Goal: Task Accomplishment & Management: Complete application form

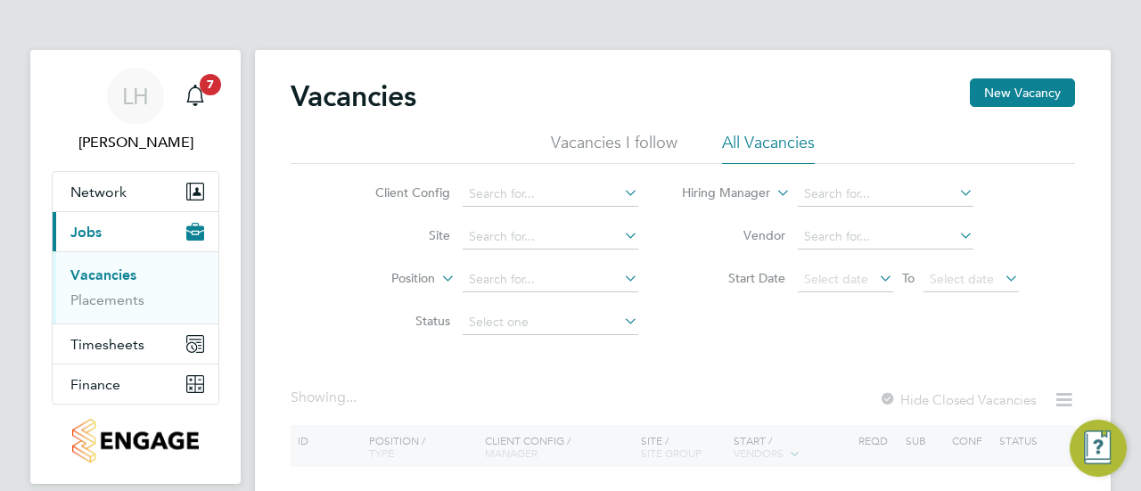
click at [772, 318] on div "Client Config Site Position Status Hiring Manager Vendor Start Date Select date…" at bounding box center [683, 254] width 784 height 180
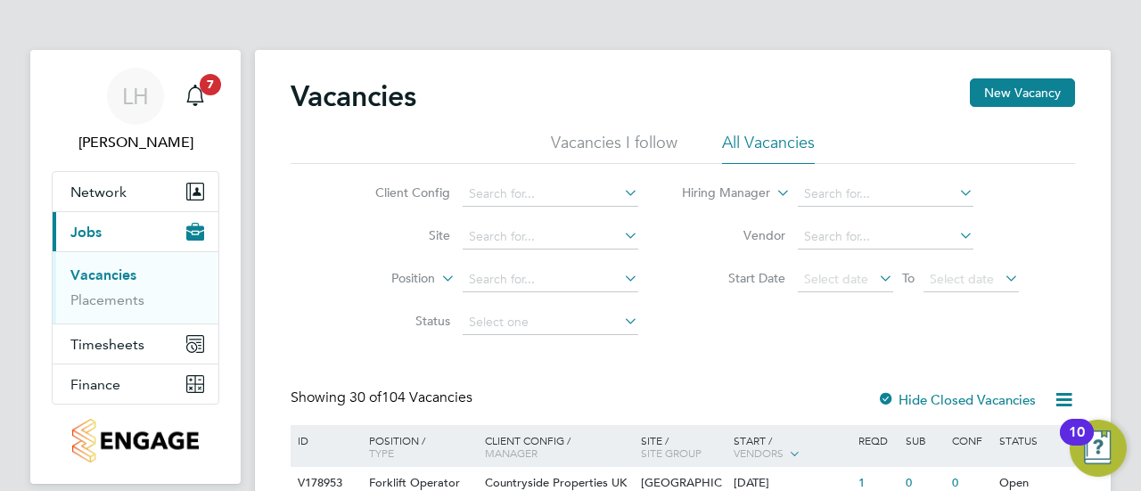
scroll to position [2, 0]
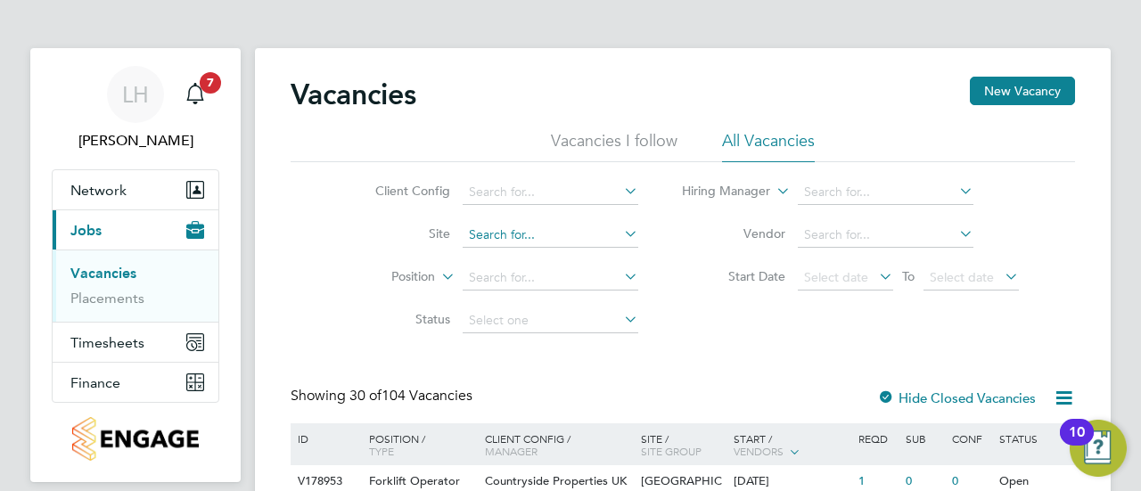
click at [503, 238] on input at bounding box center [551, 235] width 176 height 25
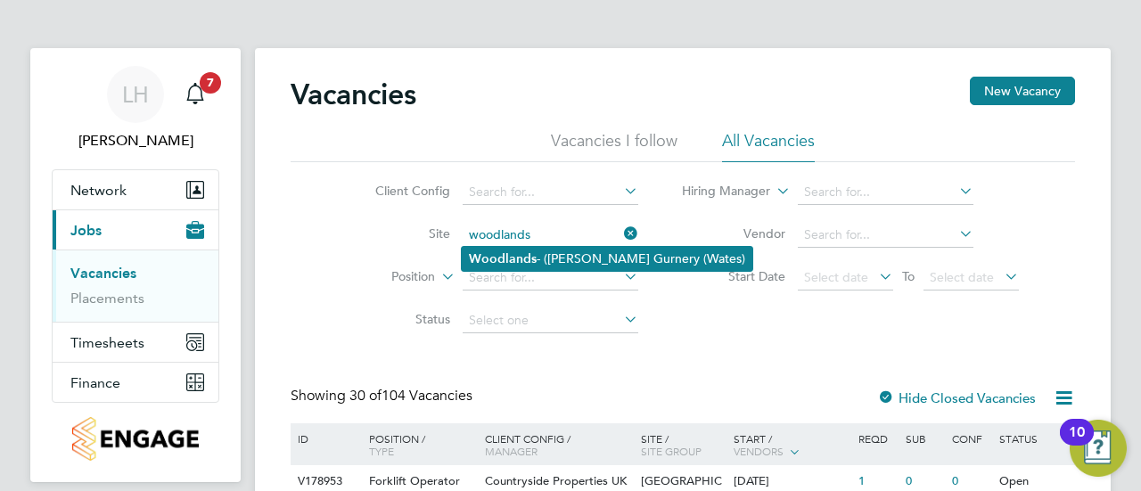
click at [554, 256] on li "Woodlands - (Barrow Gurnery (Wates)" at bounding box center [607, 259] width 291 height 24
type input "Woodlands - (Barrow Gurnery (Wates)"
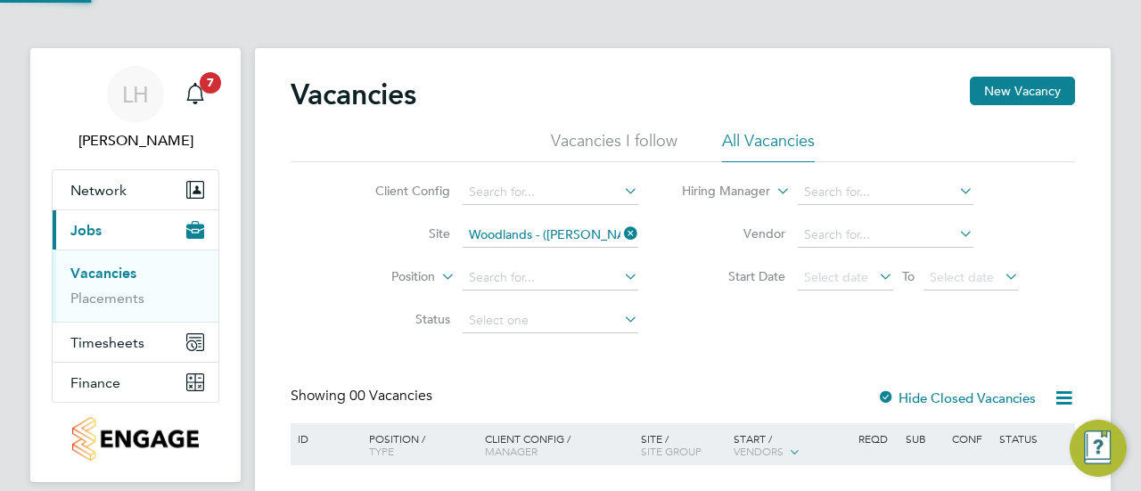
click at [679, 331] on div "Client Config Site Woodlands - (Barrow Gurnery (Wates) Position Status Hiring M…" at bounding box center [683, 252] width 784 height 180
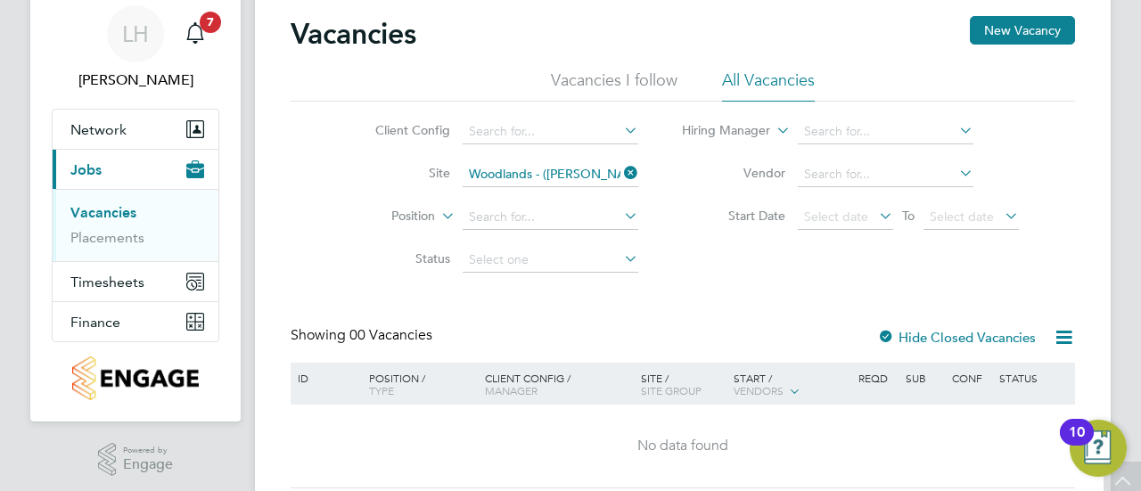
scroll to position [58, 0]
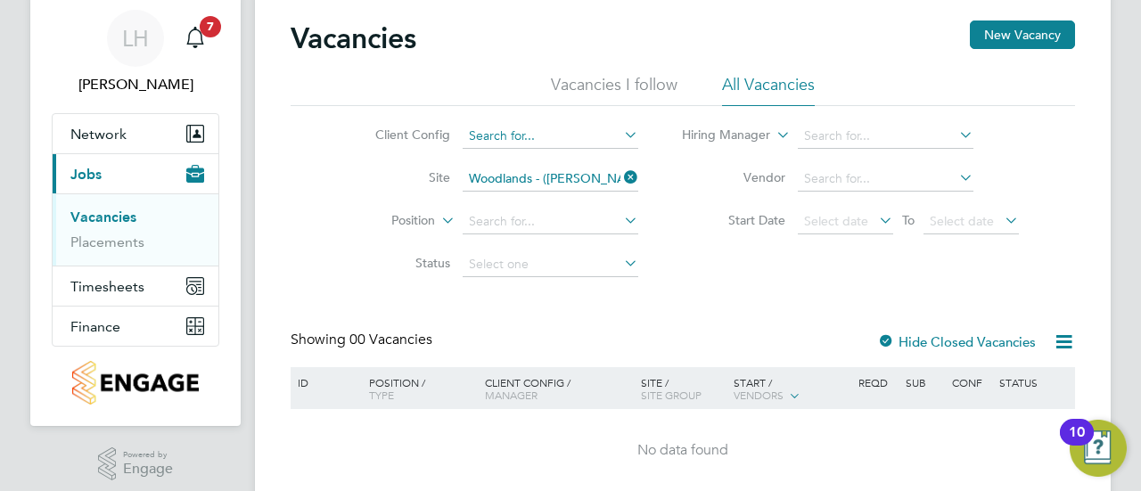
click at [569, 126] on input at bounding box center [551, 136] width 176 height 25
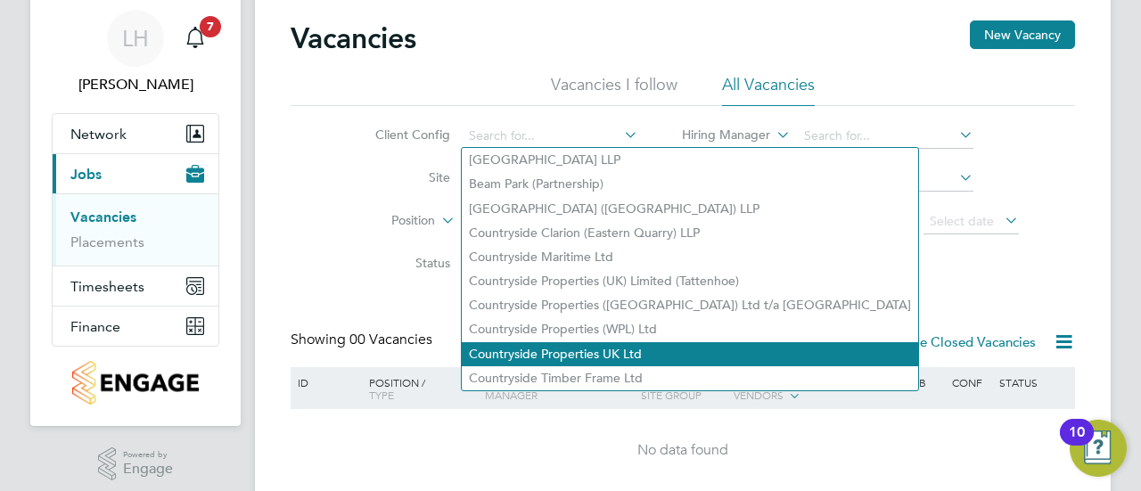
click at [613, 345] on li "Countryside Properties UK Ltd" at bounding box center [690, 354] width 456 height 24
type input "Countryside Properties UK Ltd"
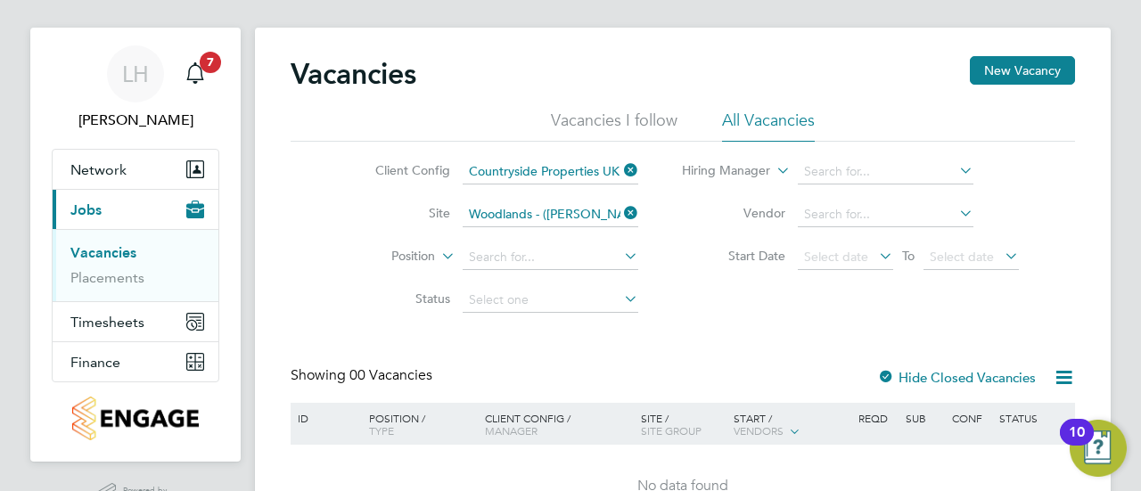
scroll to position [23, 0]
click at [589, 247] on input at bounding box center [551, 256] width 176 height 25
click at [620, 354] on li "Traffic Marshall (CPCS) (Zone 4)" at bounding box center [598, 353] width 273 height 24
type input "Traffic Marshall (CPCS) (Zone 4)"
click at [620, 206] on icon at bounding box center [620, 212] width 0 height 25
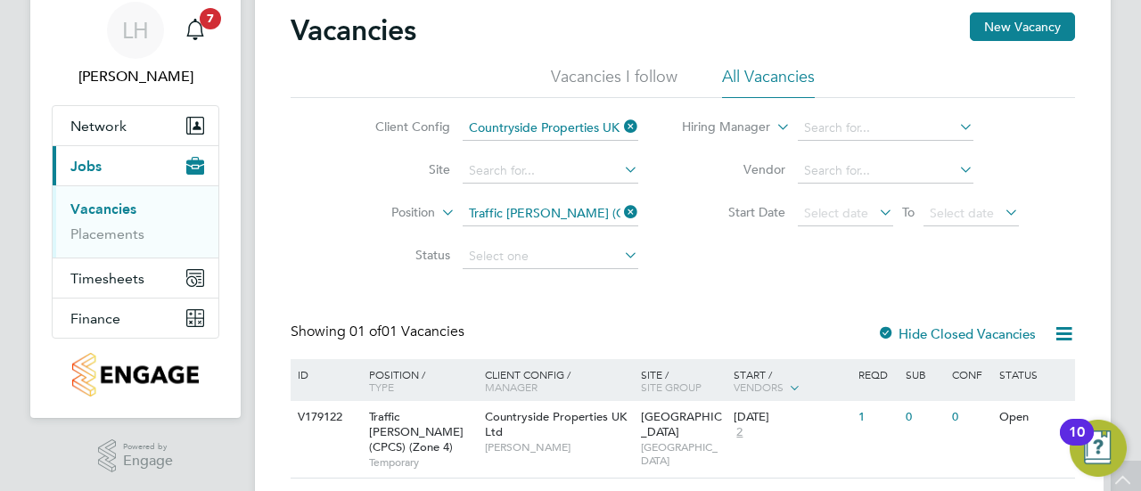
scroll to position [62, 0]
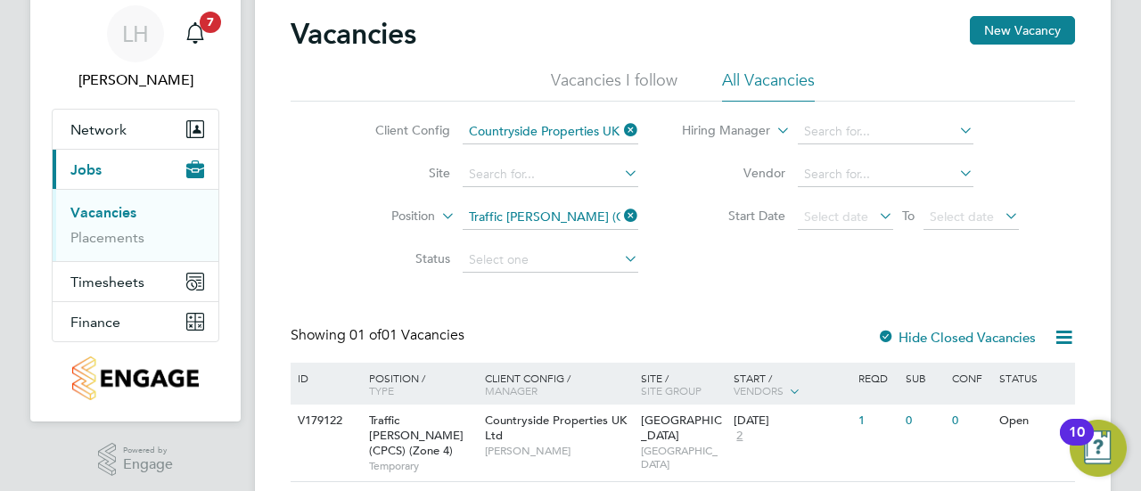
click at [639, 83] on li "Vacancies I follow" at bounding box center [614, 86] width 127 height 32
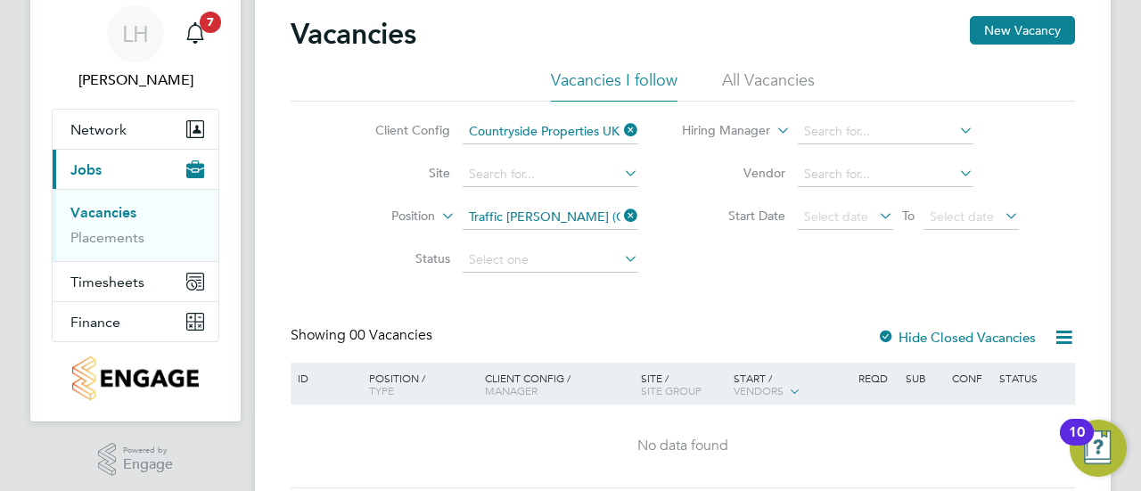
click at [757, 69] on div "Vacancies New Vacancy" at bounding box center [683, 42] width 784 height 53
click at [761, 79] on li "All Vacancies" at bounding box center [768, 86] width 93 height 32
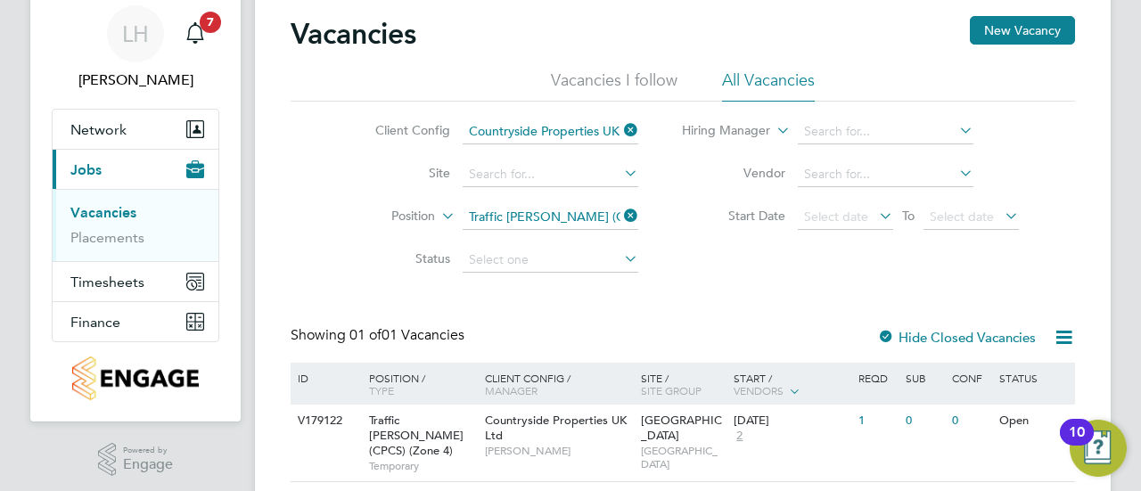
click at [620, 218] on icon at bounding box center [620, 215] width 0 height 25
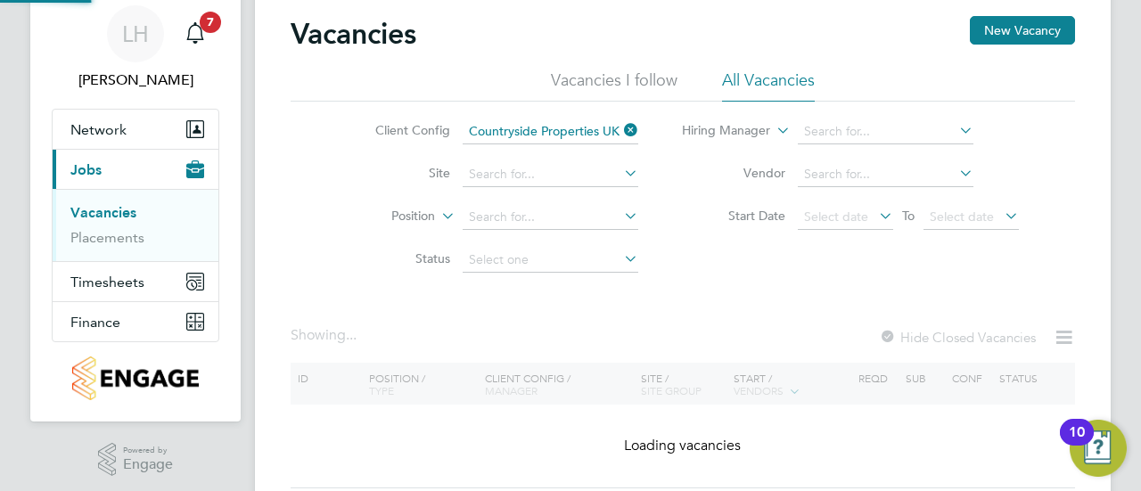
click at [524, 194] on li "Site" at bounding box center [492, 174] width 335 height 43
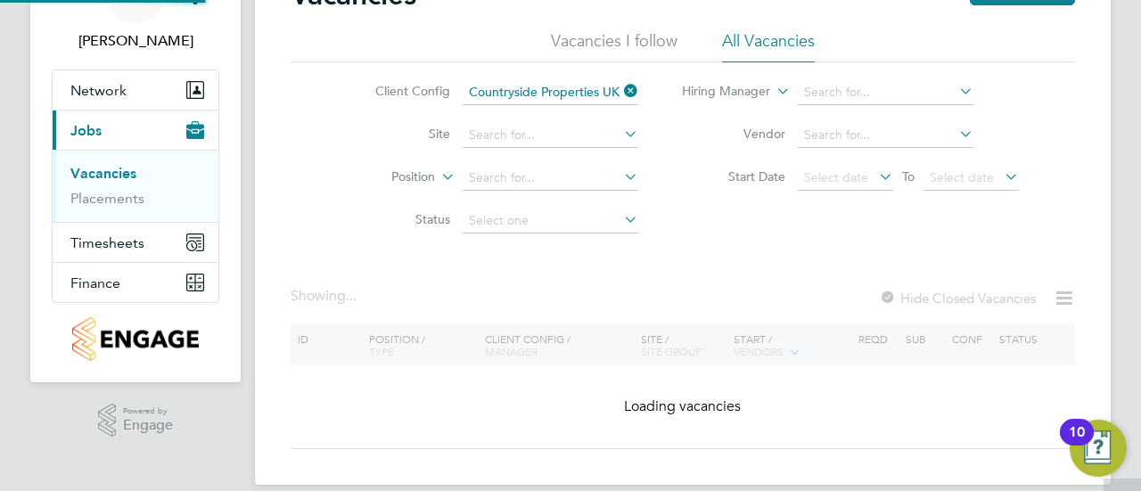
scroll to position [111, 0]
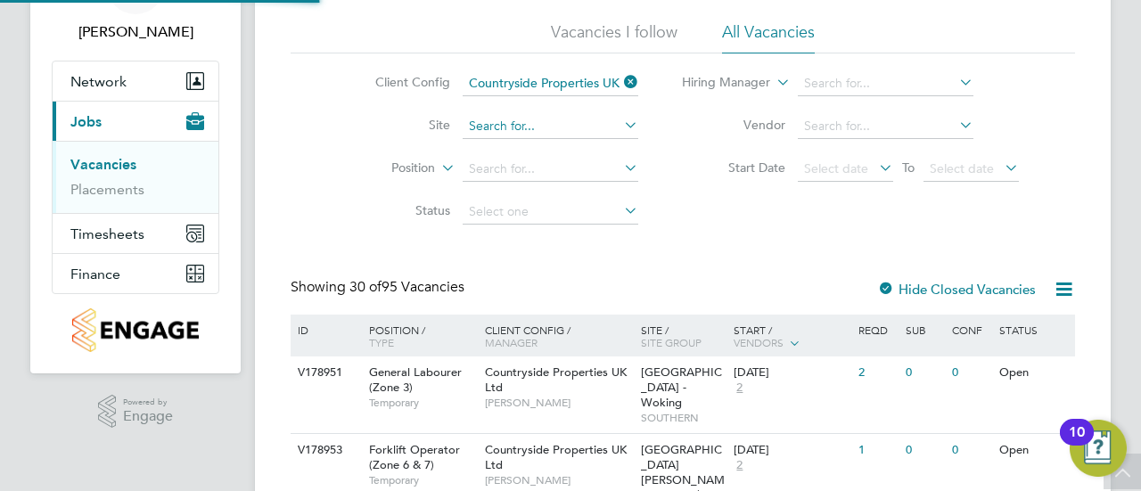
click at [504, 124] on input at bounding box center [551, 126] width 176 height 25
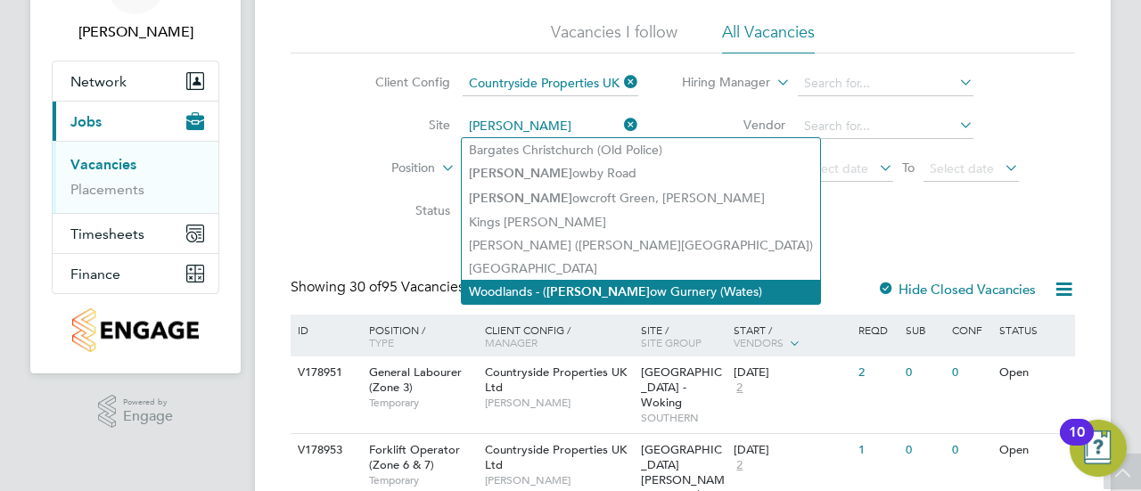
click at [574, 292] on li "Woodlands - ( Barr ow Gurnery (Wates)" at bounding box center [641, 292] width 358 height 24
type input "Woodlands - (Barrow Gurnery (Wates)"
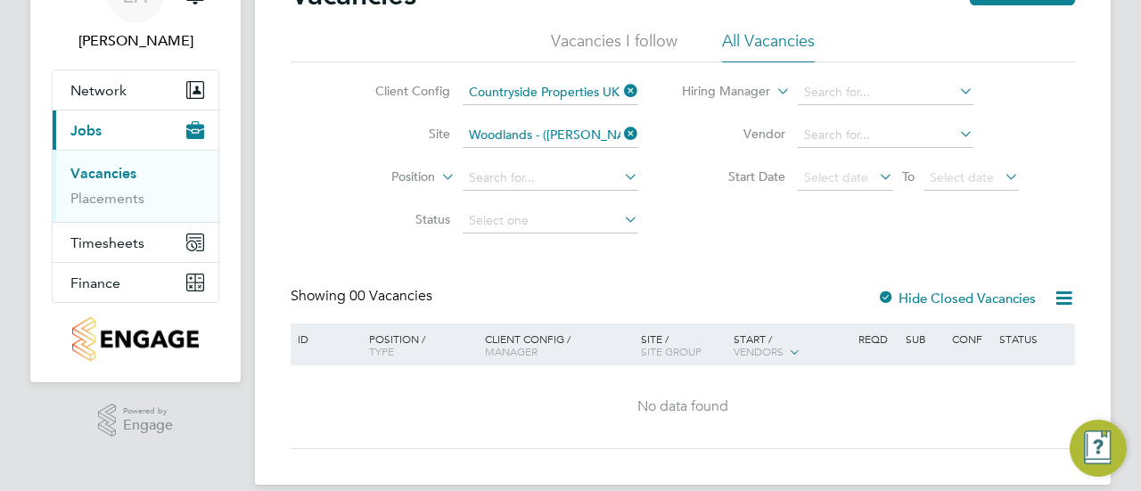
scroll to position [102, 0]
click at [658, 291] on div "Showing 00 Vacancies Hide Closed Vacancies" at bounding box center [683, 304] width 784 height 37
click at [130, 197] on link "Placements" at bounding box center [107, 197] width 74 height 17
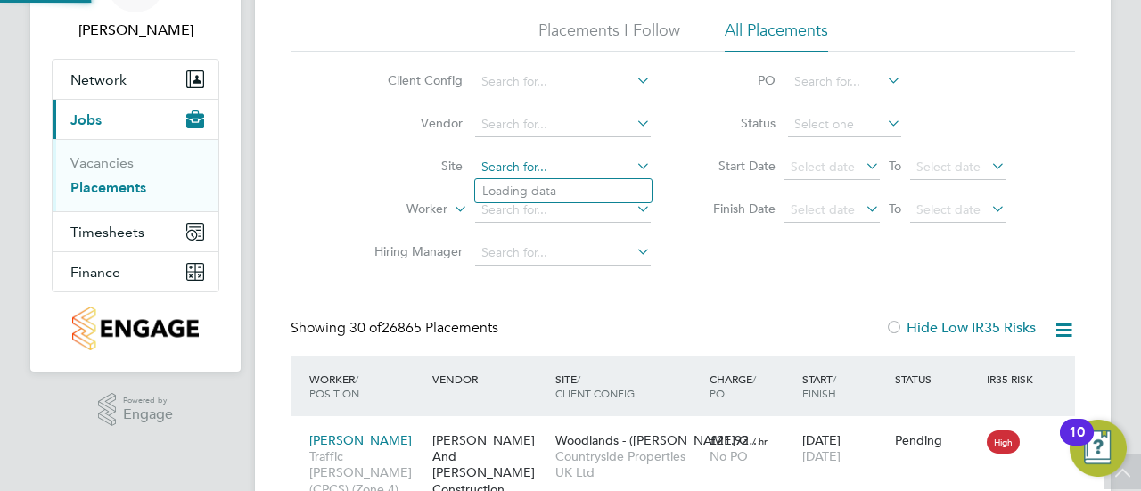
click at [581, 174] on input at bounding box center [563, 167] width 176 height 25
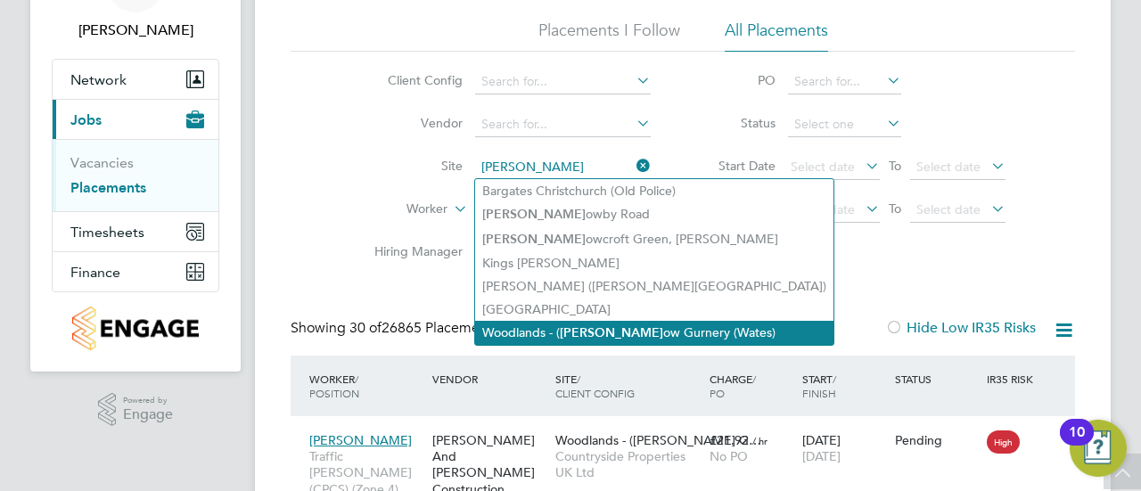
click at [579, 325] on b "Barr" at bounding box center [611, 332] width 103 height 15
type input "Woodlands - (Barrow Gurnery (Wates)"
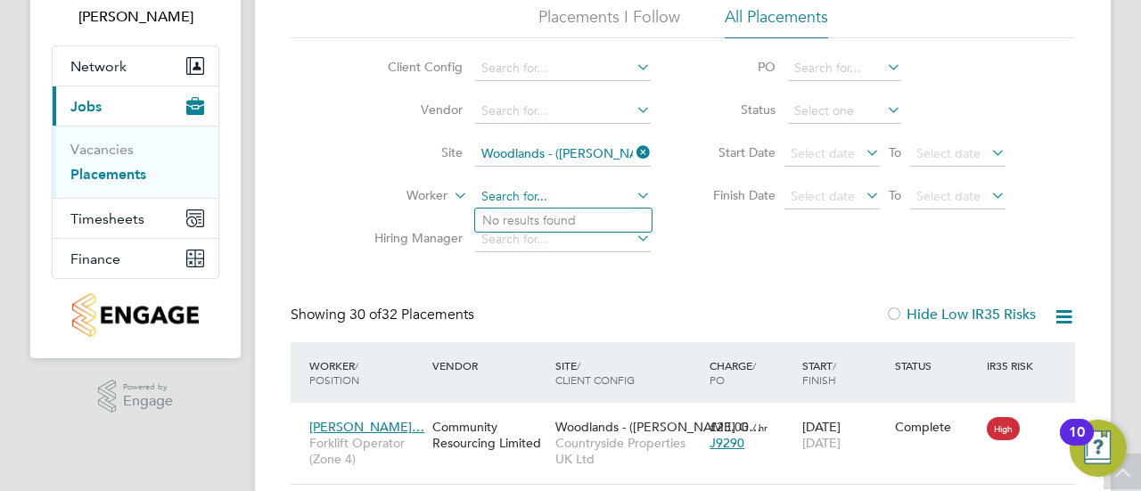
click at [544, 189] on input at bounding box center [563, 196] width 176 height 25
click at [766, 241] on div "Client Config Vendor Site Woodlands - (Barrow Gurnery (Wates) Worker Hiring Man…" at bounding box center [683, 149] width 784 height 223
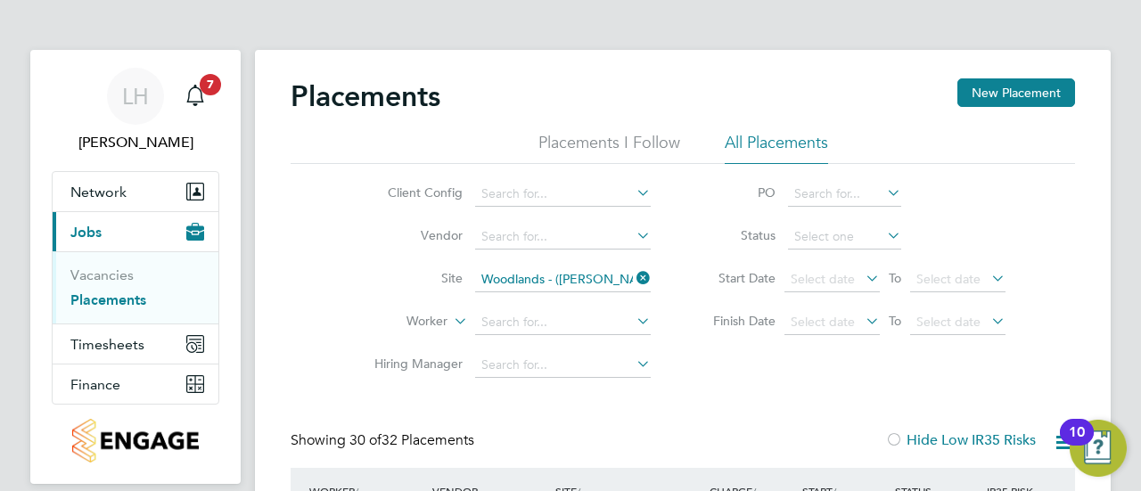
click at [670, 233] on li "Vendor" at bounding box center [505, 237] width 335 height 43
click at [673, 233] on li "Status" at bounding box center [850, 237] width 355 height 43
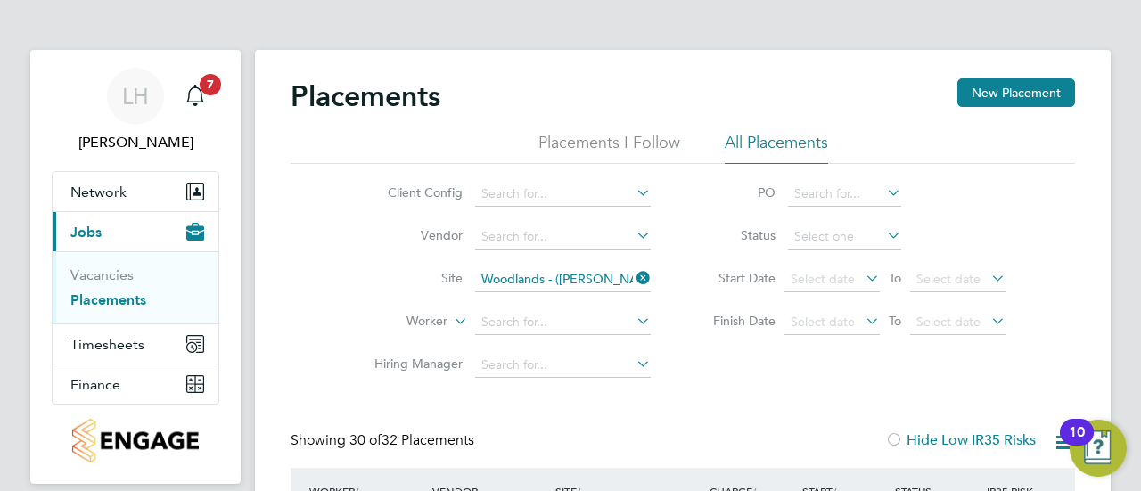
click at [673, 233] on li "Status" at bounding box center [850, 237] width 355 height 43
click at [96, 272] on link "Vacancies" at bounding box center [101, 274] width 63 height 17
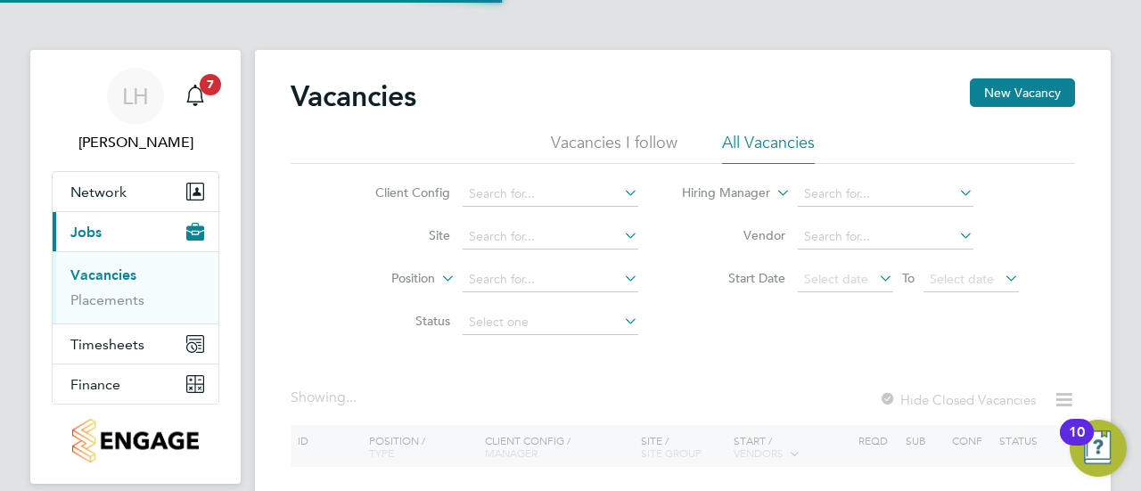
click at [295, 307] on div "Client Config Site Position Status Hiring Manager Vendor Start Date Select date…" at bounding box center [683, 254] width 784 height 180
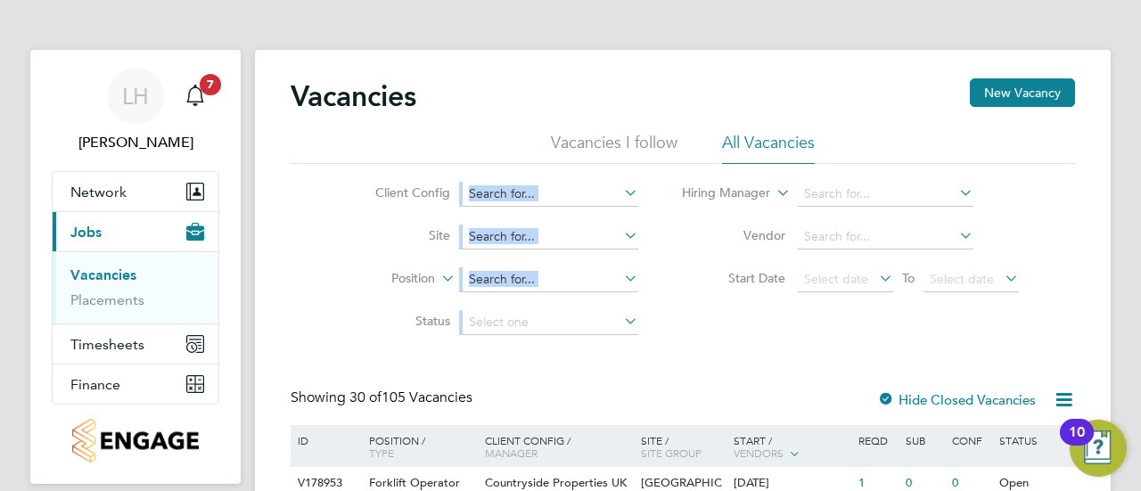
drag, startPoint x: 725, startPoint y: 209, endPoint x: 515, endPoint y: 186, distance: 211.5
click at [515, 186] on div "Client Config Site Position Status Hiring Manager Vendor Start Date Select date…" at bounding box center [683, 254] width 784 height 180
click at [676, 205] on li "Hiring Manager" at bounding box center [850, 194] width 381 height 43
click at [590, 187] on input at bounding box center [551, 194] width 176 height 25
click at [619, 405] on li "Countryside Properties UK Ltd" at bounding box center [690, 412] width 456 height 24
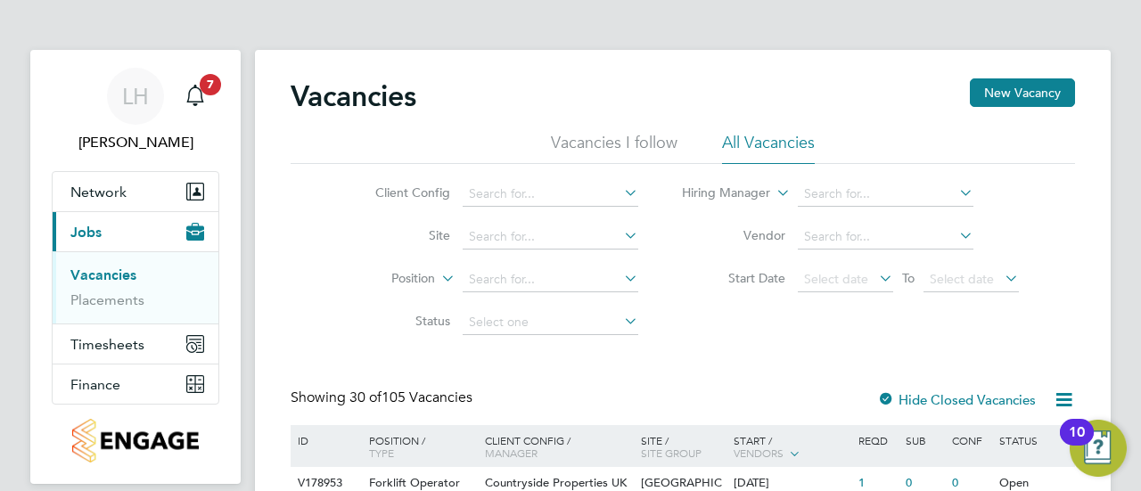
type input "Countryside Properties UK Ltd"
click at [583, 277] on input at bounding box center [551, 279] width 176 height 25
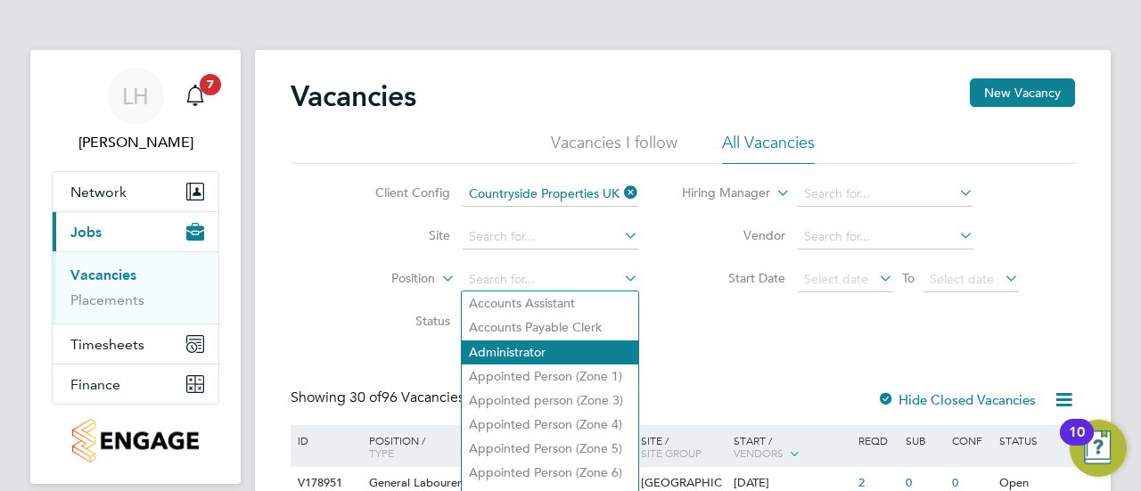
scroll to position [17, 0]
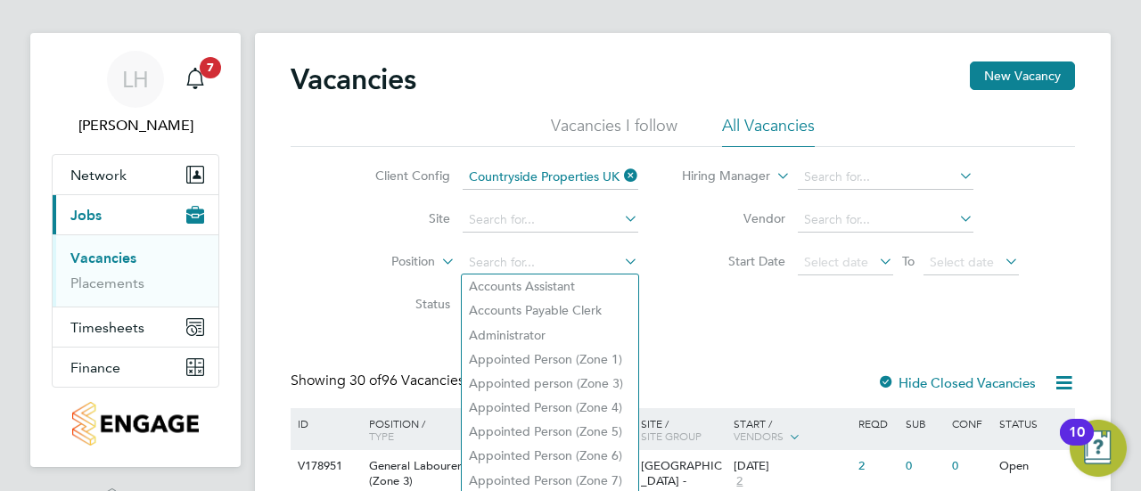
click at [668, 295] on div "Client Config Countryside Properties UK Ltd Site Position Status Hiring Manager…" at bounding box center [683, 237] width 784 height 180
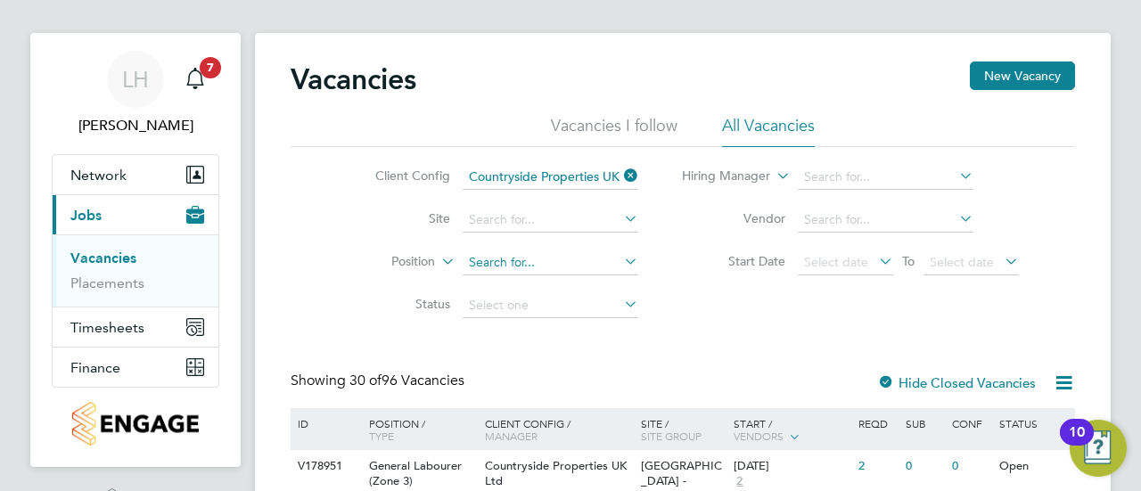
click at [549, 254] on input at bounding box center [551, 262] width 176 height 25
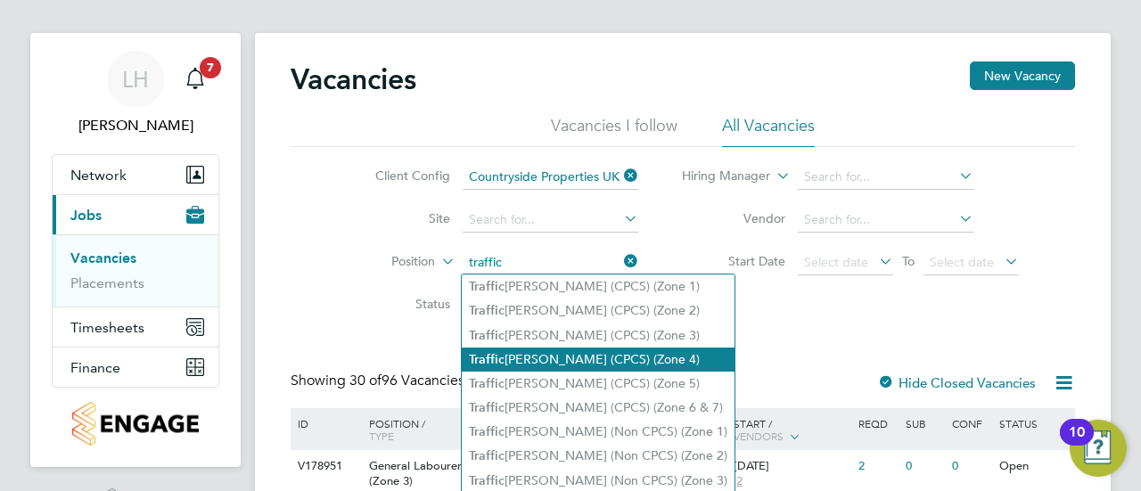
click at [594, 359] on li "Traffic Marshall (CPCS) (Zone 4)" at bounding box center [598, 360] width 273 height 24
type input "Traffic Marshall (CPCS) (Zone 4)"
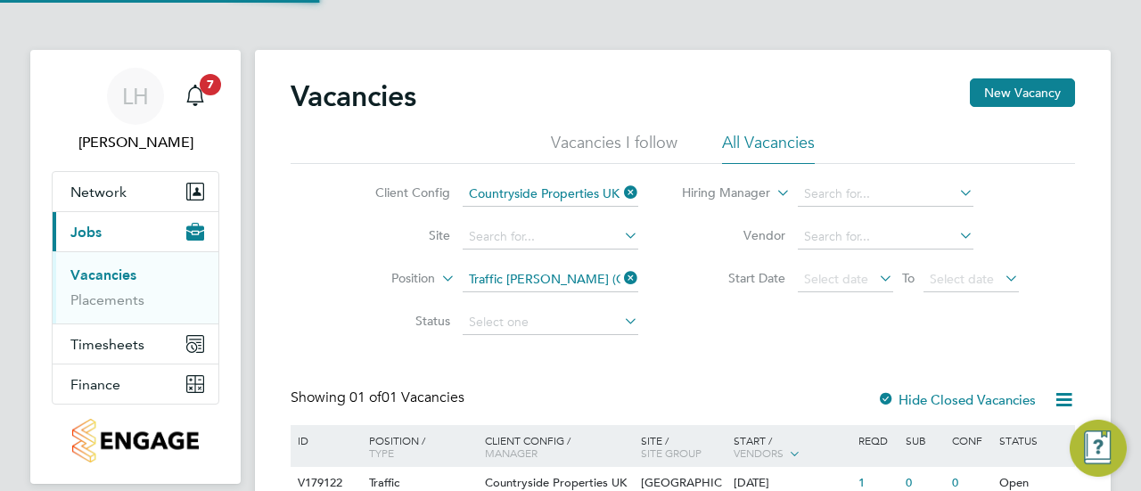
click at [681, 348] on div "Vacancies New Vacancy Vacancies I follow All Vacancies Client Config Countrysid…" at bounding box center [683, 311] width 784 height 466
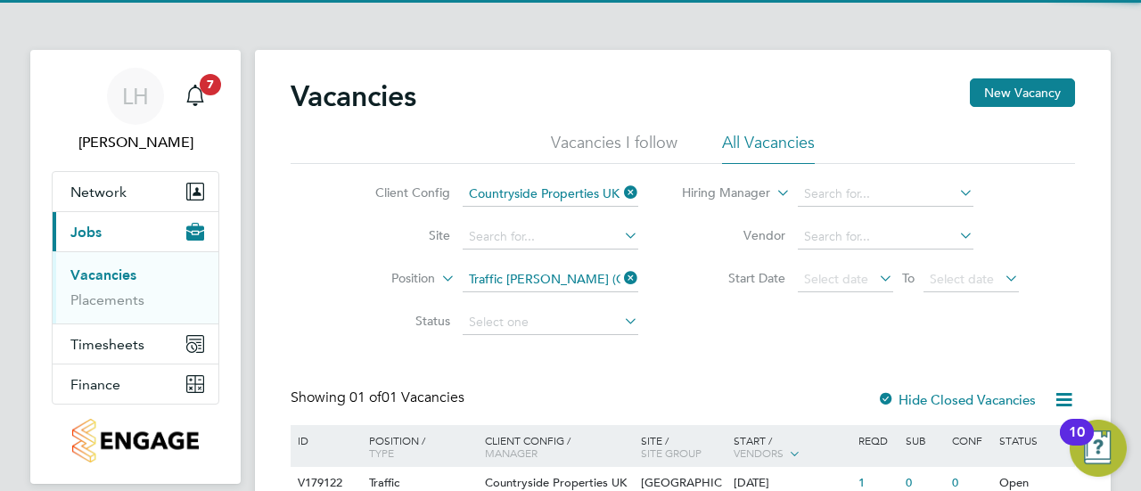
scroll to position [102, 0]
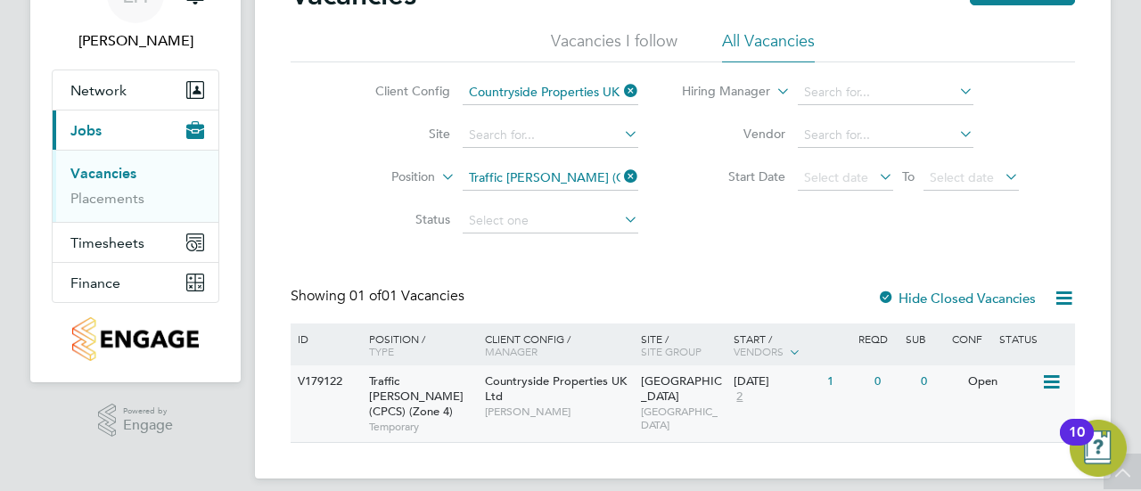
click at [661, 381] on span "Dovercourt Road" at bounding box center [681, 388] width 81 height 30
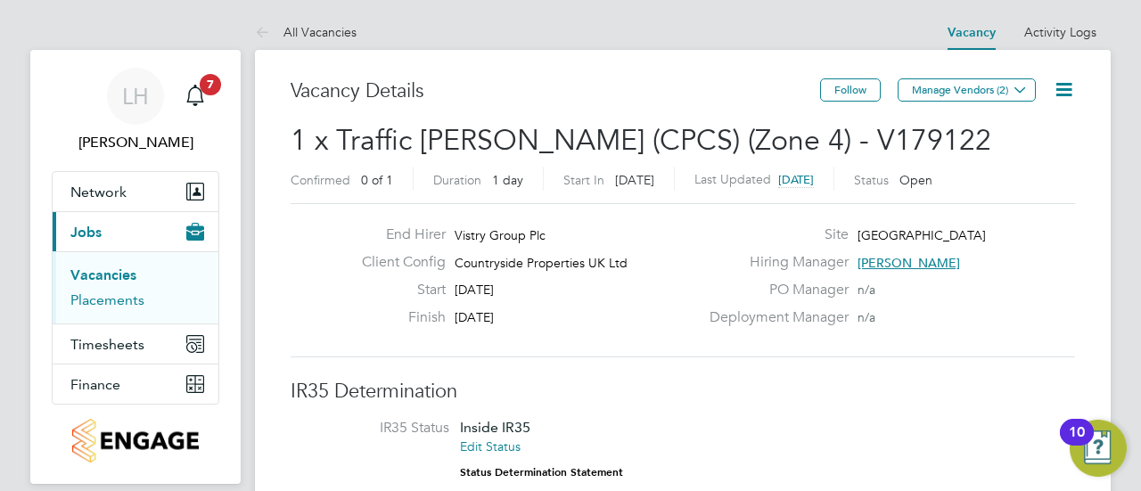
click at [111, 304] on link "Placements" at bounding box center [107, 299] width 74 height 17
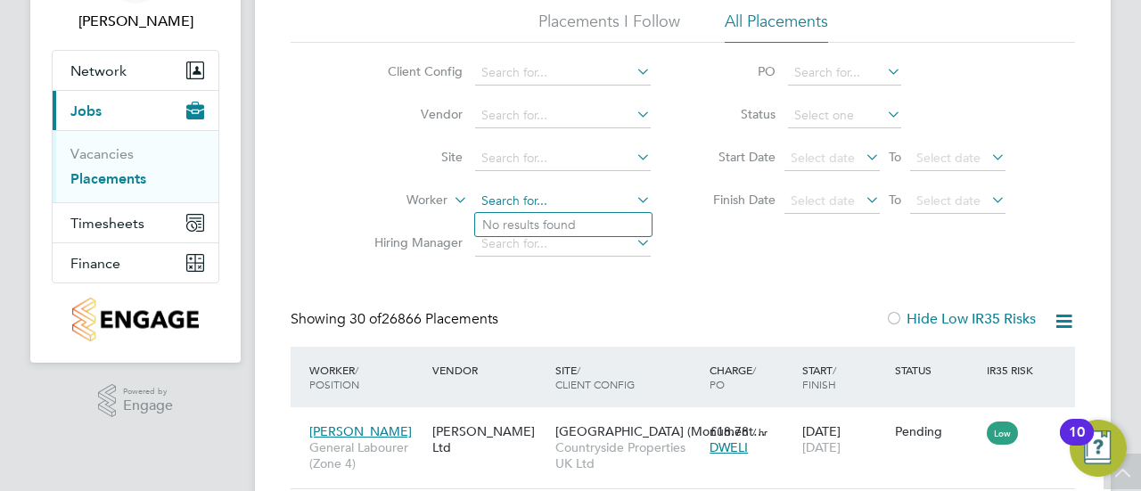
click at [534, 193] on input at bounding box center [563, 201] width 176 height 25
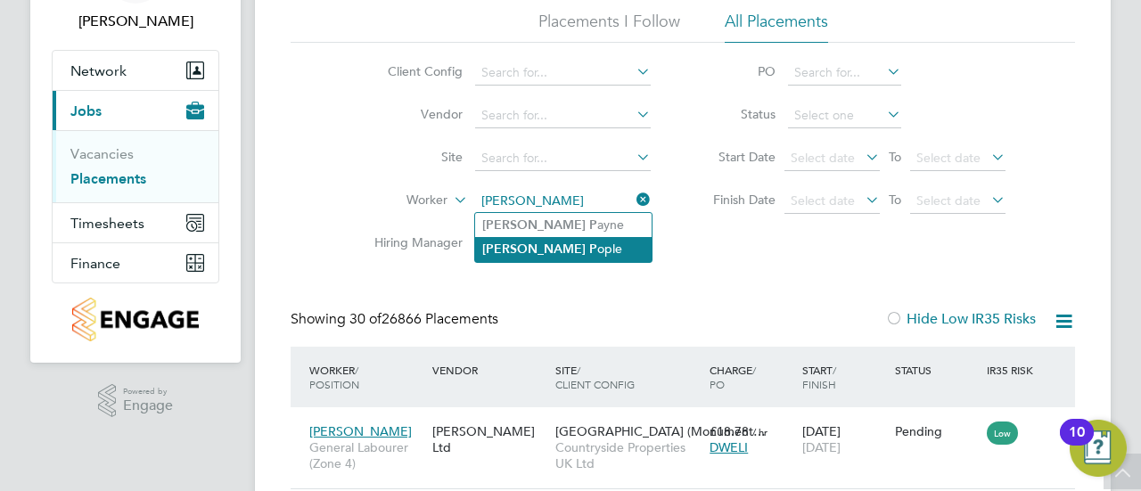
click at [569, 256] on li "Gary P ople" at bounding box center [563, 249] width 176 height 24
type input "Gary Pople"
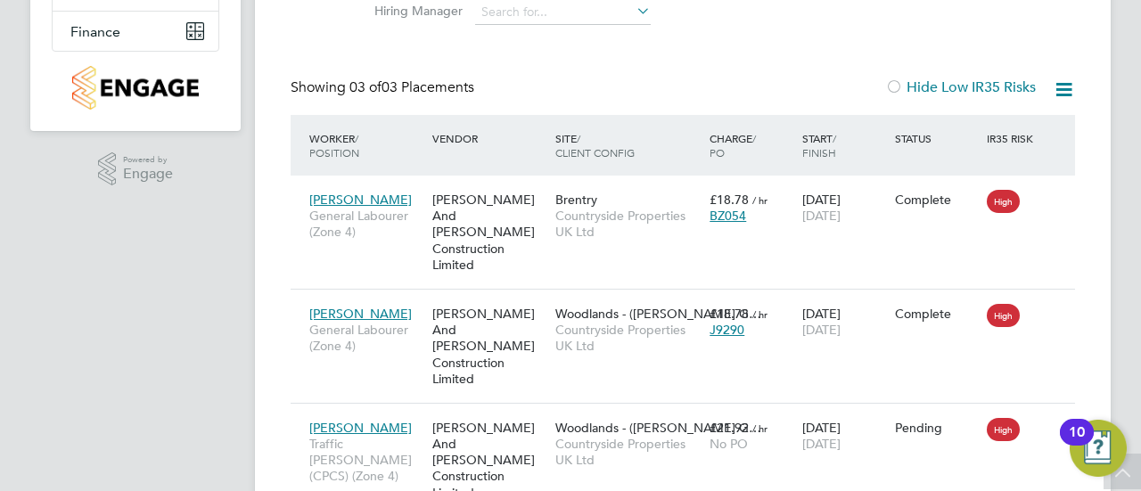
scroll to position [355, 0]
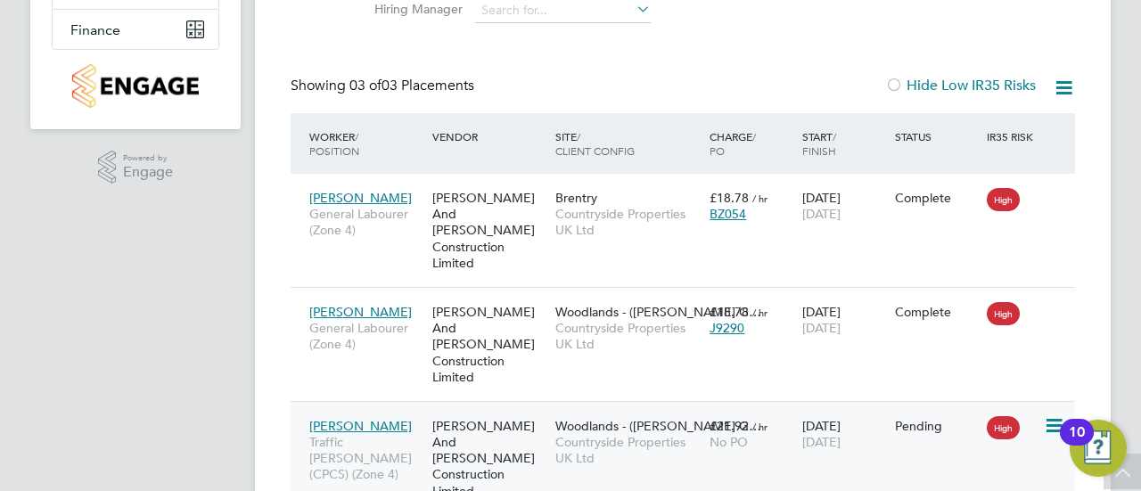
click at [581, 434] on span "Countryside Properties UK Ltd" at bounding box center [627, 450] width 145 height 32
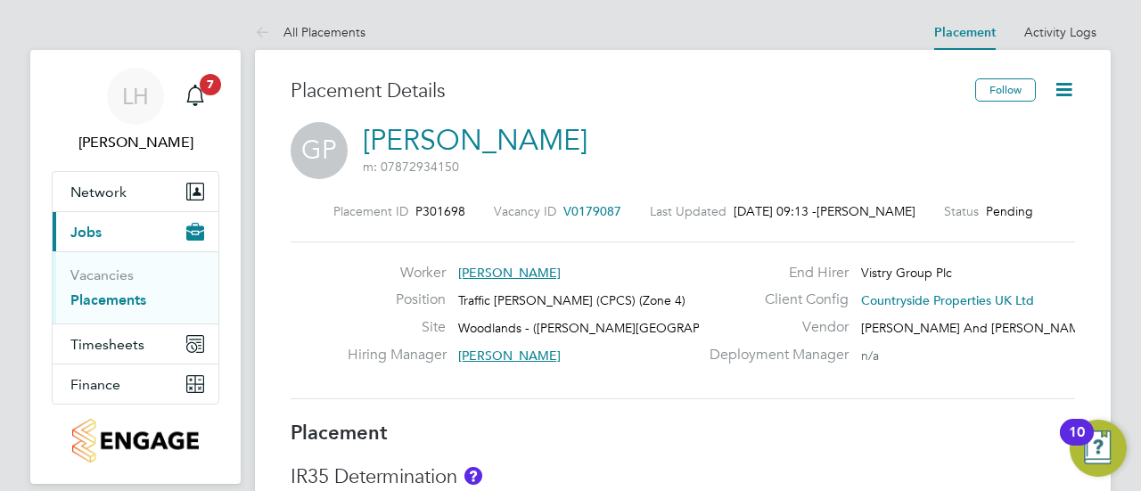
click at [1065, 88] on icon at bounding box center [1064, 89] width 22 height 22
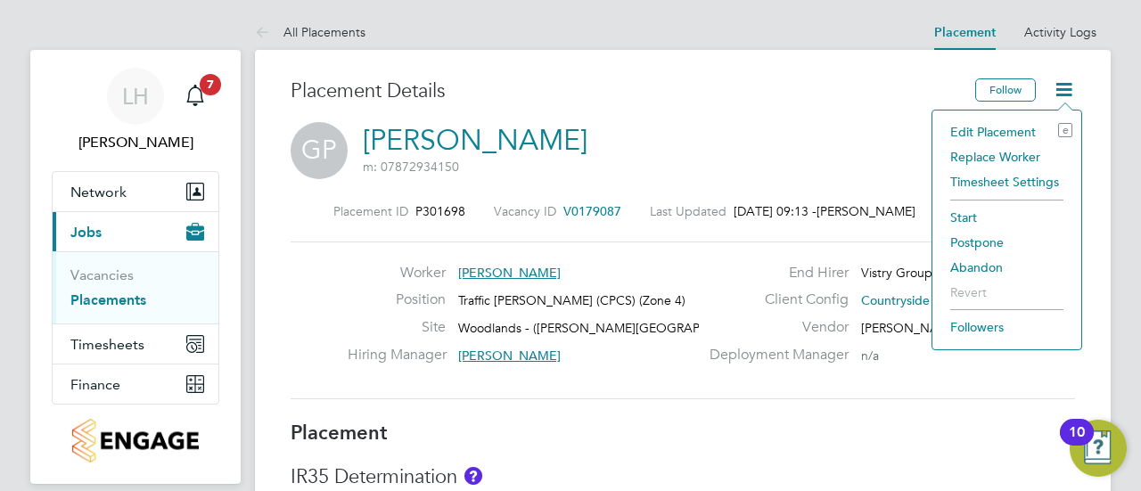
click at [1020, 131] on li "Edit Placement e" at bounding box center [1006, 131] width 131 height 25
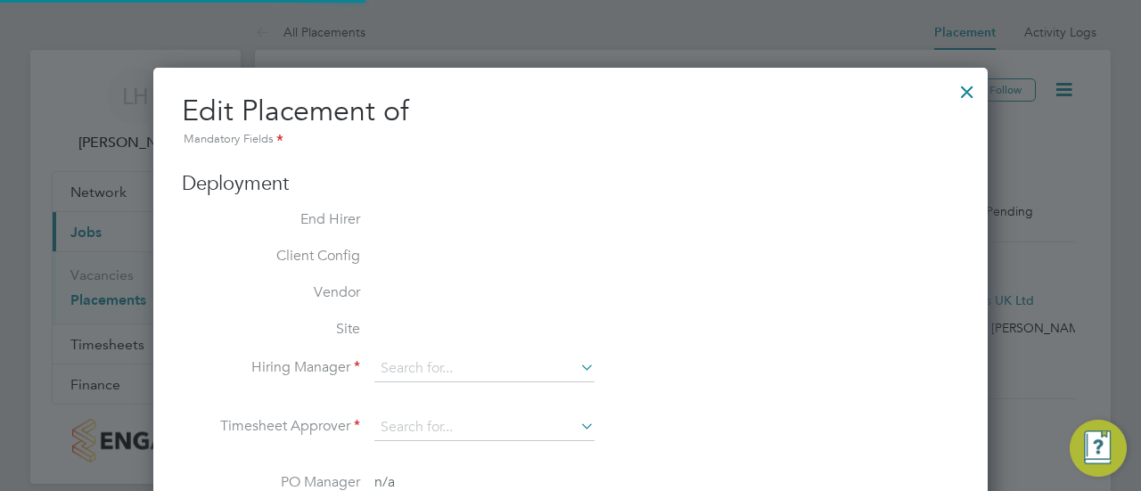
type input "Tyler Gaston"
type input "[DATE]"
type input "22 Aug 2025"
type input "07:30"
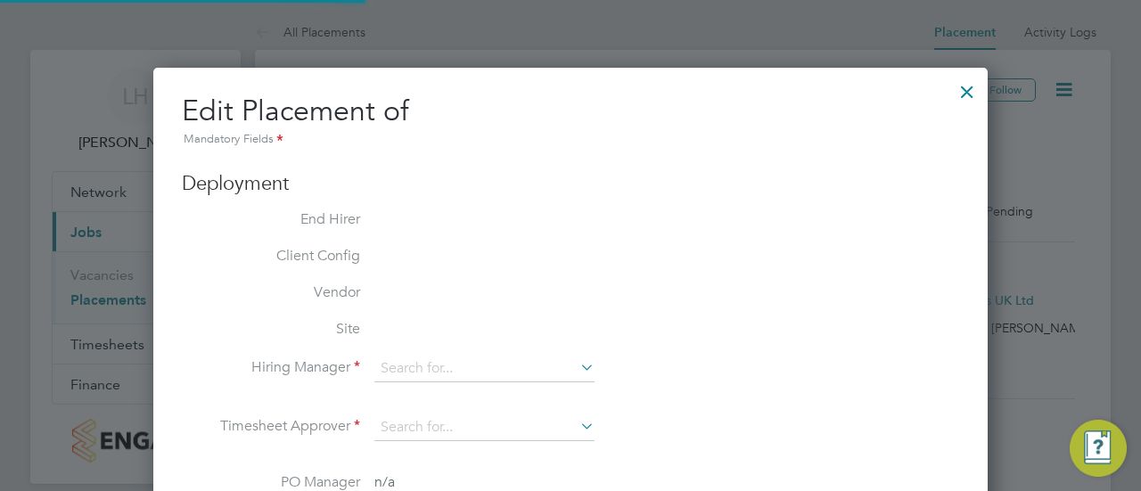
type input "16:30"
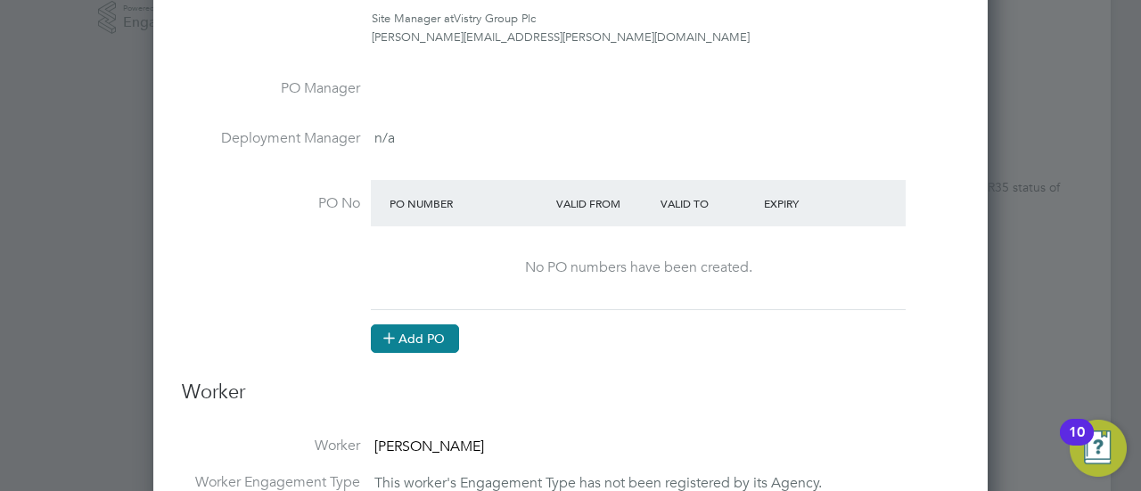
click at [417, 345] on button "Add PO" at bounding box center [415, 338] width 88 height 29
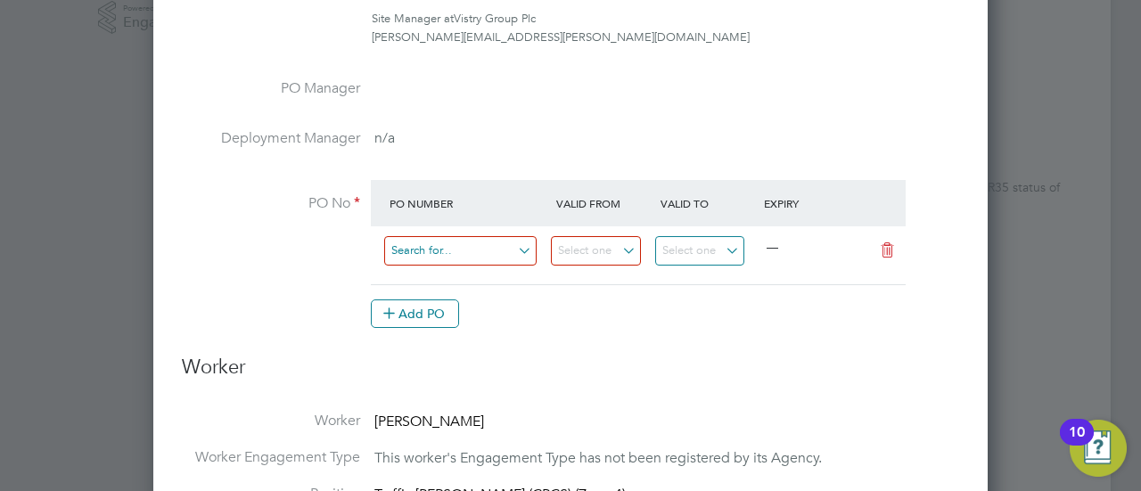
click at [485, 250] on input at bounding box center [460, 250] width 152 height 29
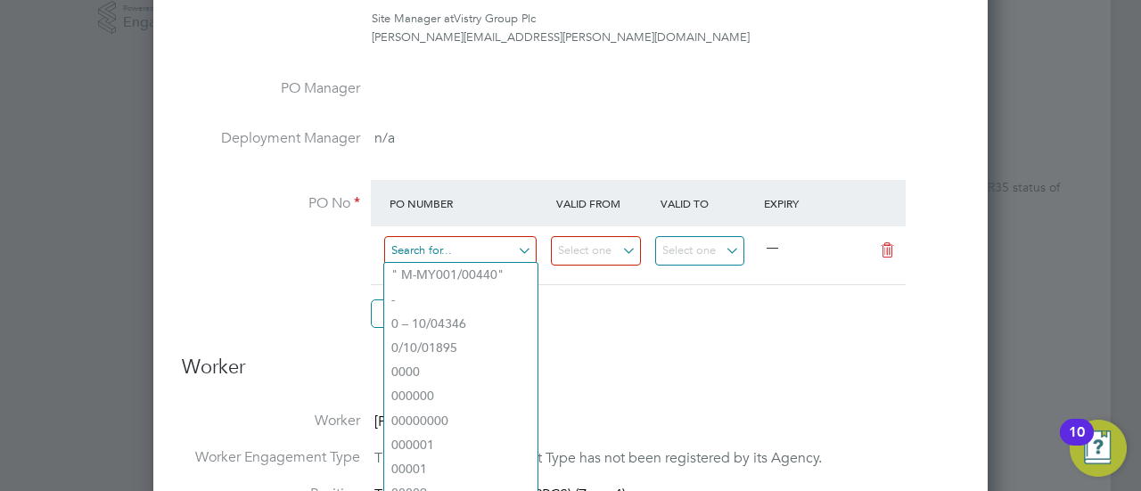
click at [469, 247] on input at bounding box center [460, 250] width 152 height 29
paste input "M-J9290/00169"
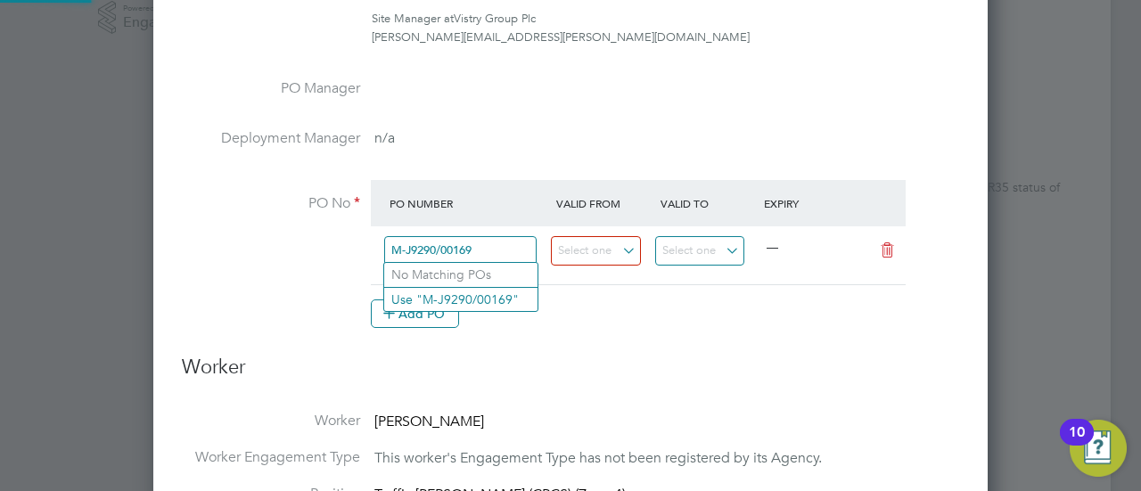
type input "M-J9290/00169"
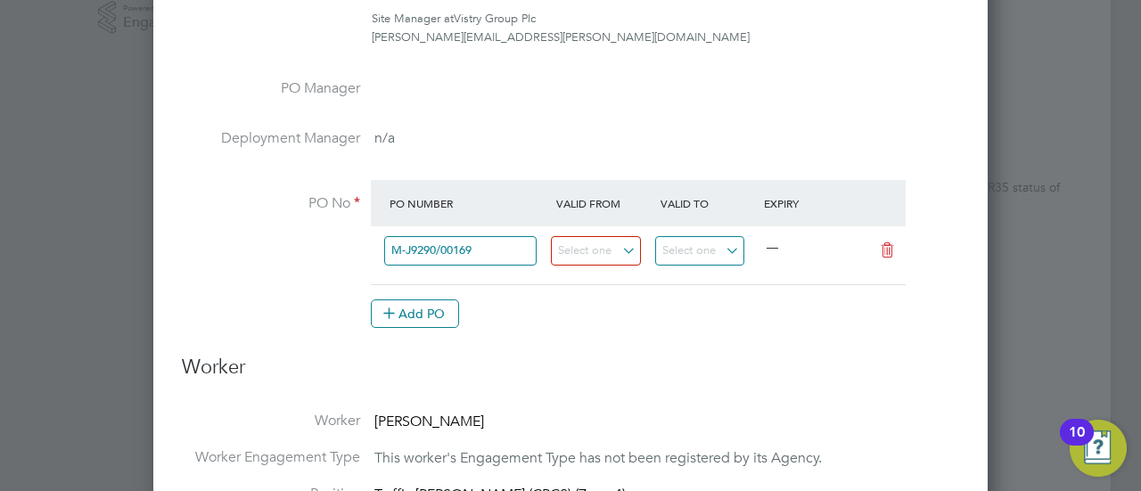
click at [483, 278] on li "No Matching POs" at bounding box center [460, 274] width 153 height 23
click at [467, 300] on div "Add PO" at bounding box center [638, 313] width 535 height 29
click at [560, 313] on div "Add PO" at bounding box center [638, 313] width 535 height 29
click at [619, 254] on input at bounding box center [596, 250] width 90 height 29
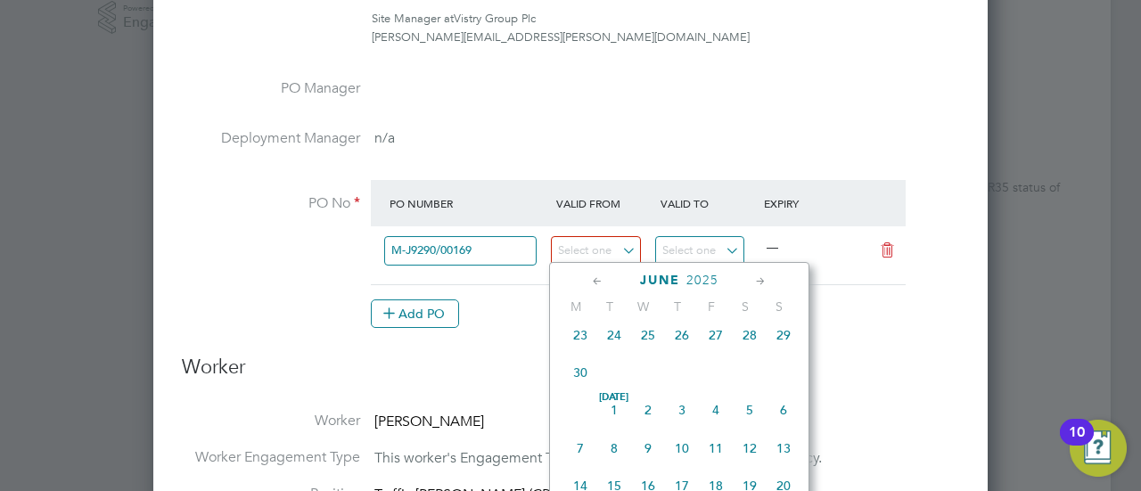
scroll to position [349, 0]
click at [580, 403] on span "2" at bounding box center [580, 411] width 34 height 34
type input "02 Jun 2025"
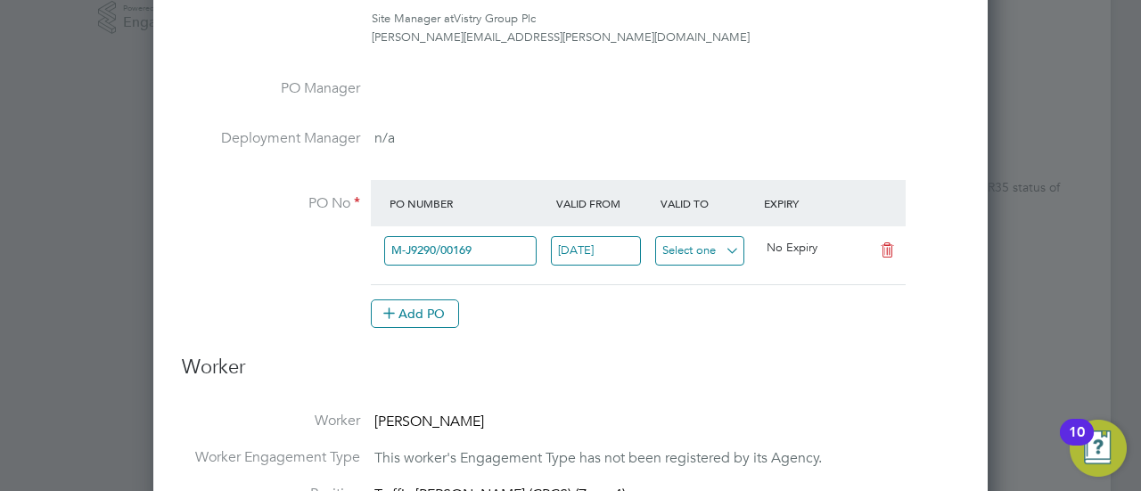
click at [718, 262] on div "All Placements Placement Activity Logs Placement Activity Logs All Placements P…" at bounding box center [683, 459] width 856 height 1898
click at [702, 240] on input at bounding box center [700, 250] width 90 height 29
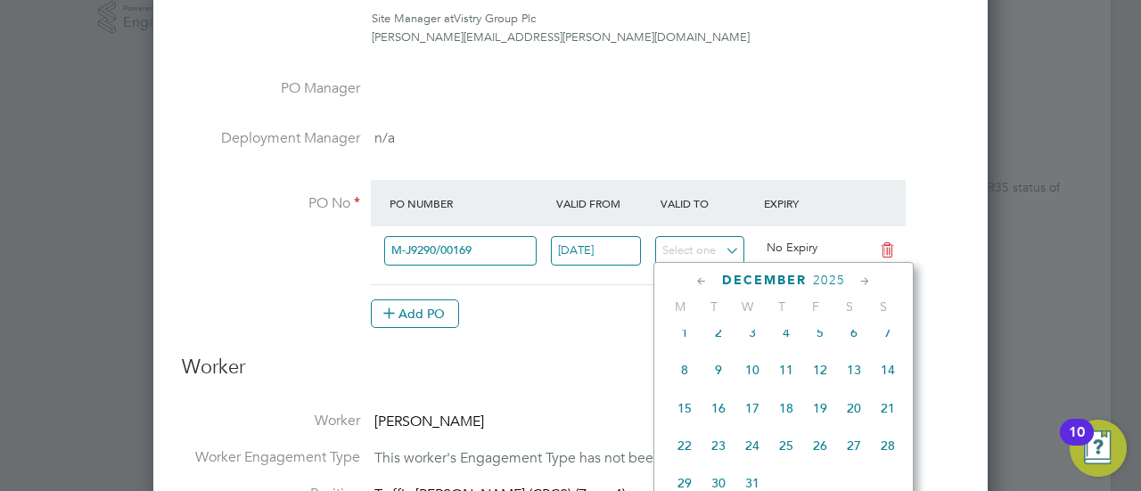
click at [748, 411] on div "Dec 1 2 3 4 5 6 7 8 9 10 11 12 13 14 15 16 17 18 19 20 21 22 23 24 25 26 27 28 …" at bounding box center [794, 409] width 263 height 188
click at [750, 425] on span "17" at bounding box center [752, 408] width 34 height 34
type input "17 Dec 2025"
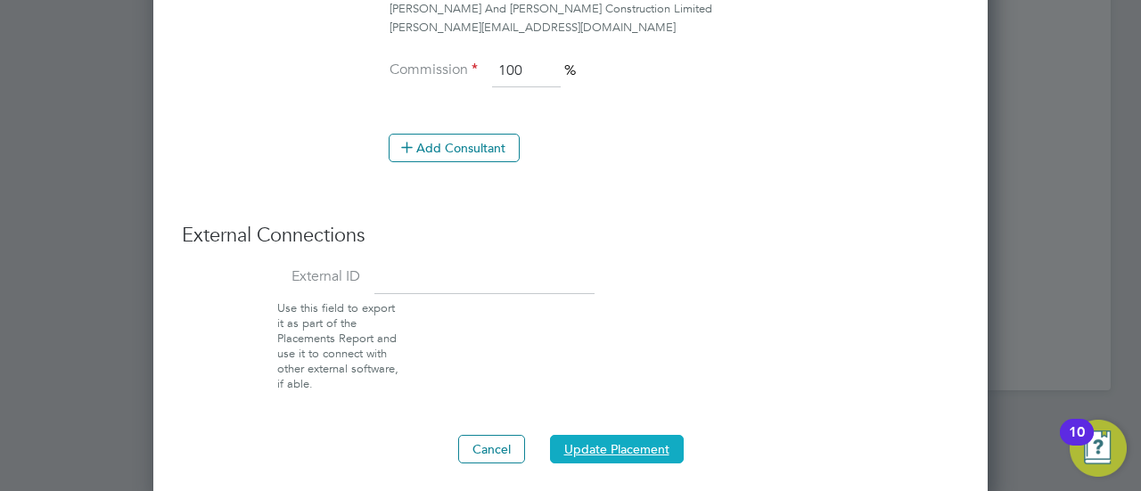
click at [594, 438] on button "Update Placement" at bounding box center [617, 449] width 134 height 29
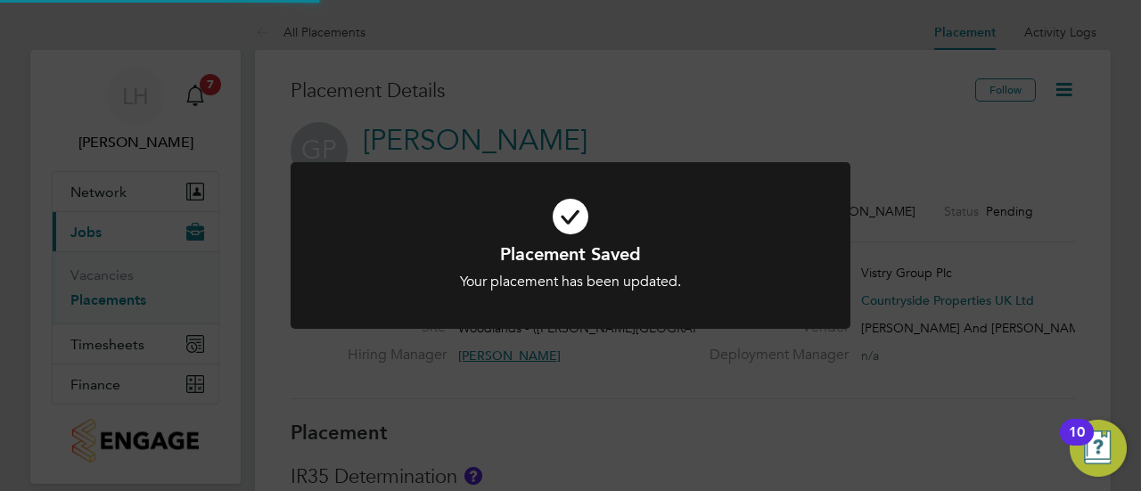
click at [721, 270] on div "Placement Saved Your placement has been updated. Cancel Okay" at bounding box center [570, 266] width 463 height 49
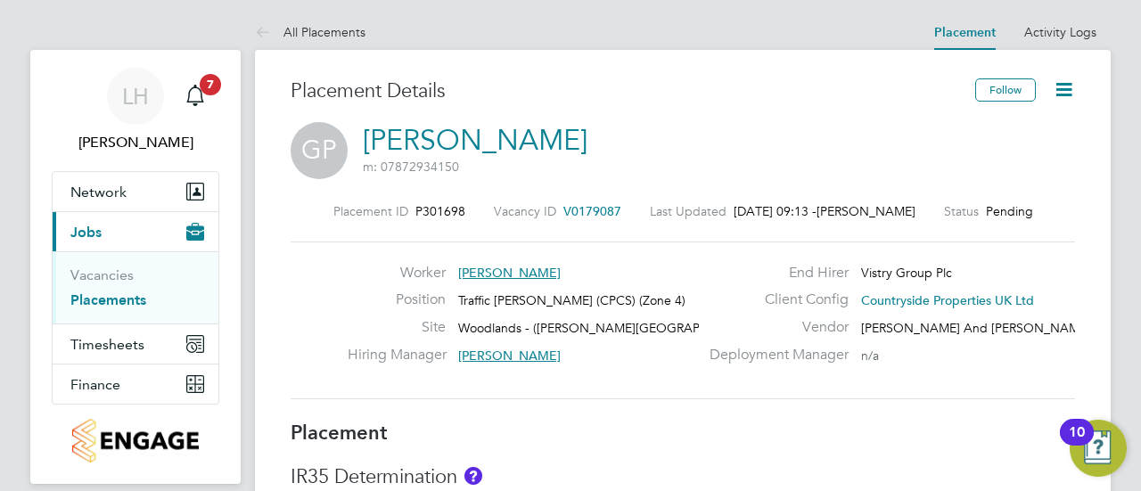
click at [90, 297] on link "Placements" at bounding box center [108, 299] width 76 height 17
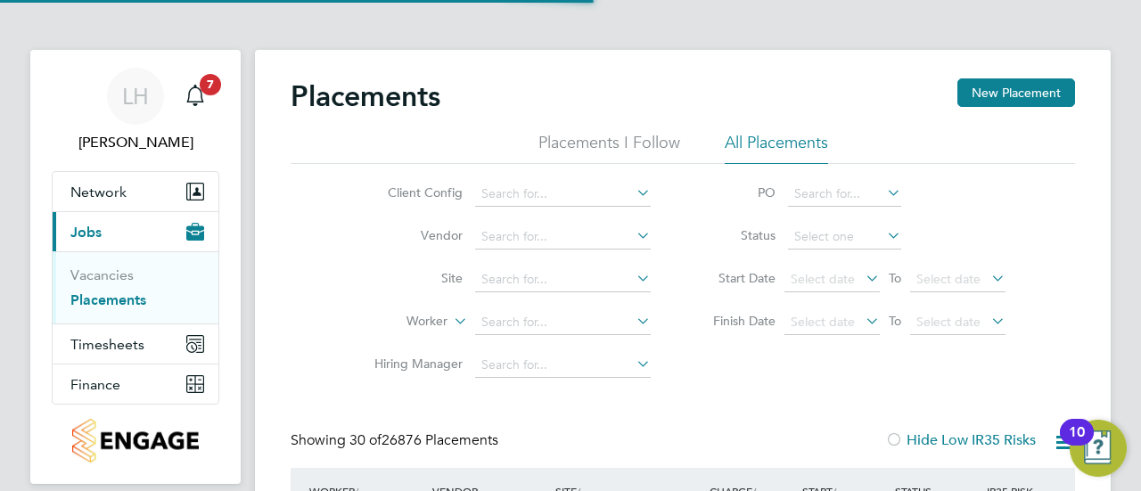
scroll to position [68, 154]
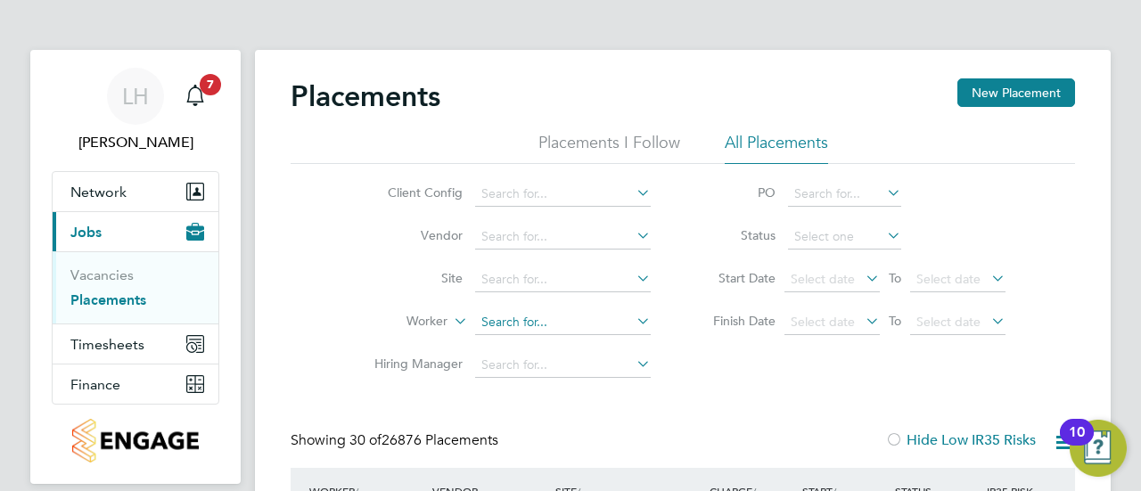
click at [517, 322] on input at bounding box center [563, 322] width 176 height 25
type input "S"
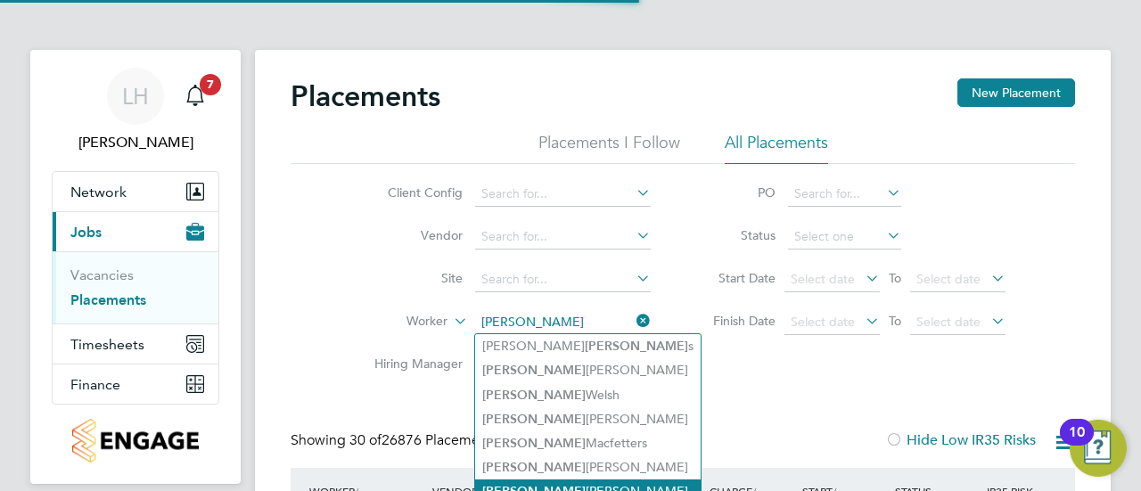
type input "Daniel"
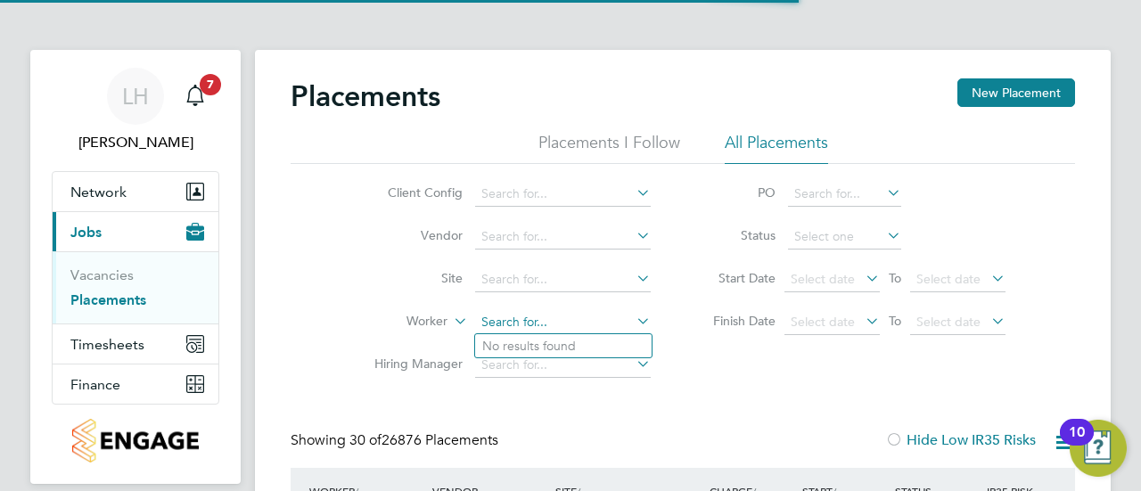
click at [569, 318] on input at bounding box center [563, 322] width 176 height 25
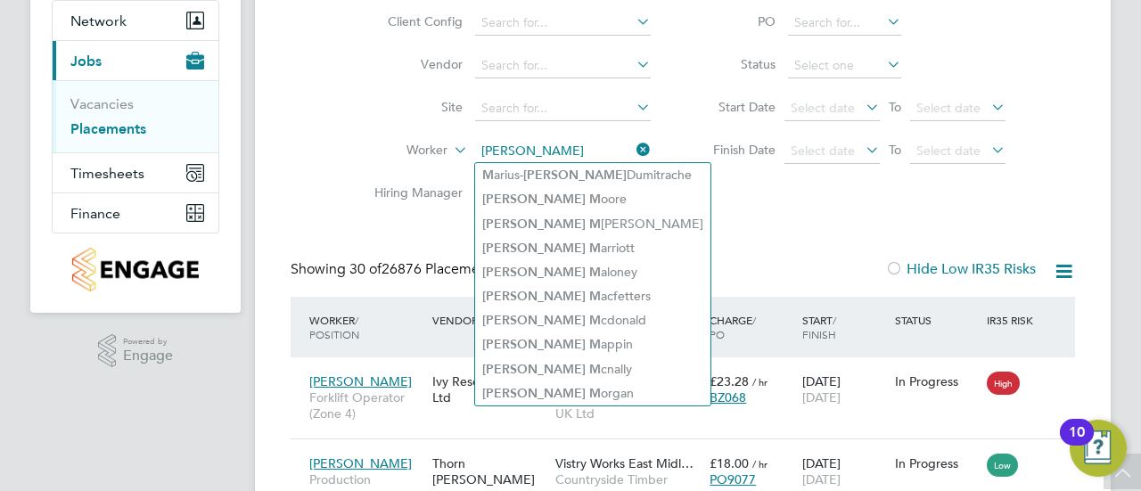
type input "Daniel mc"
click at [687, 204] on div "Client Config Vendor Site Worker Daniel mc Hiring Manager PO Status Start Date …" at bounding box center [683, 104] width 784 height 223
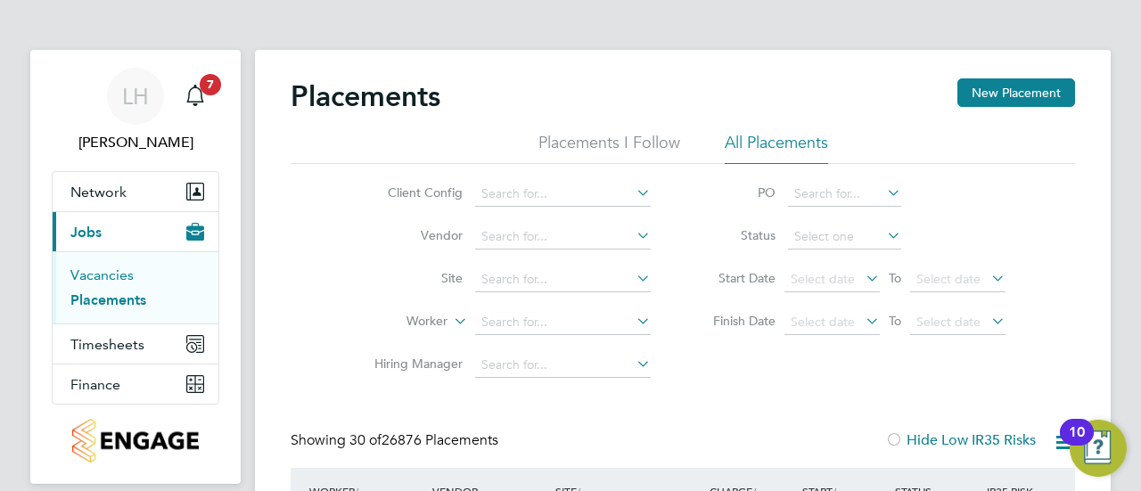
click at [116, 274] on link "Vacancies" at bounding box center [101, 274] width 63 height 17
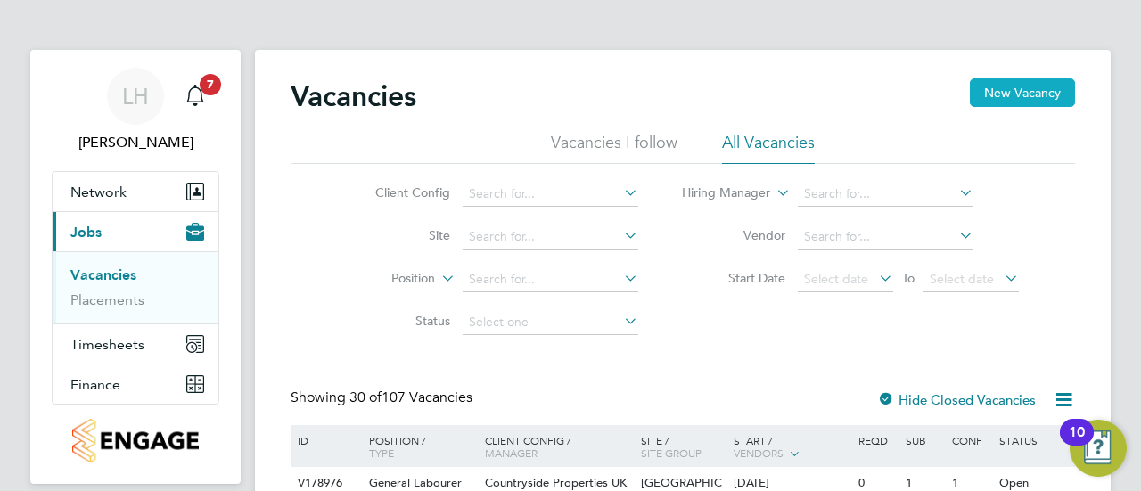
click at [1055, 94] on button "New Vacancy" at bounding box center [1022, 92] width 105 height 29
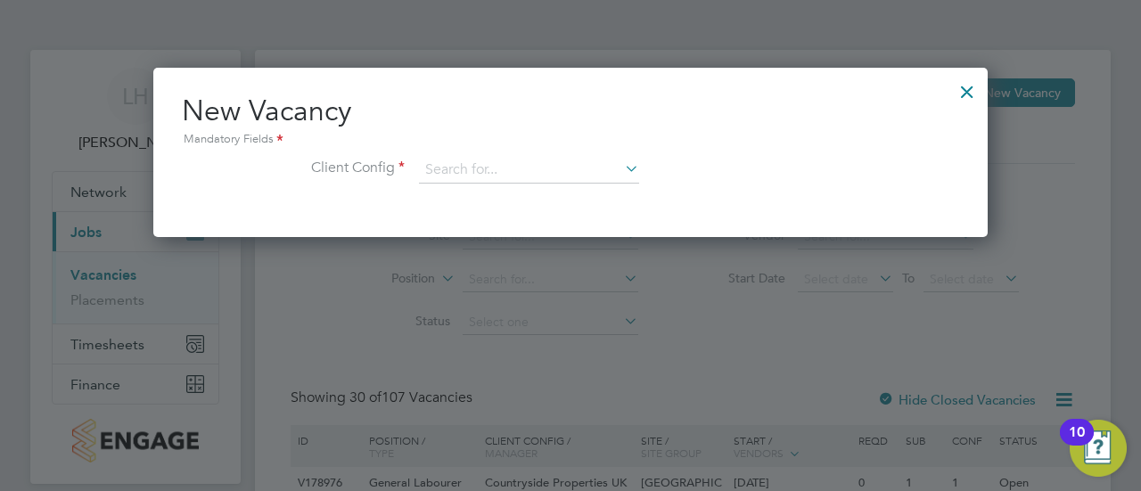
click at [965, 90] on div at bounding box center [967, 87] width 32 height 32
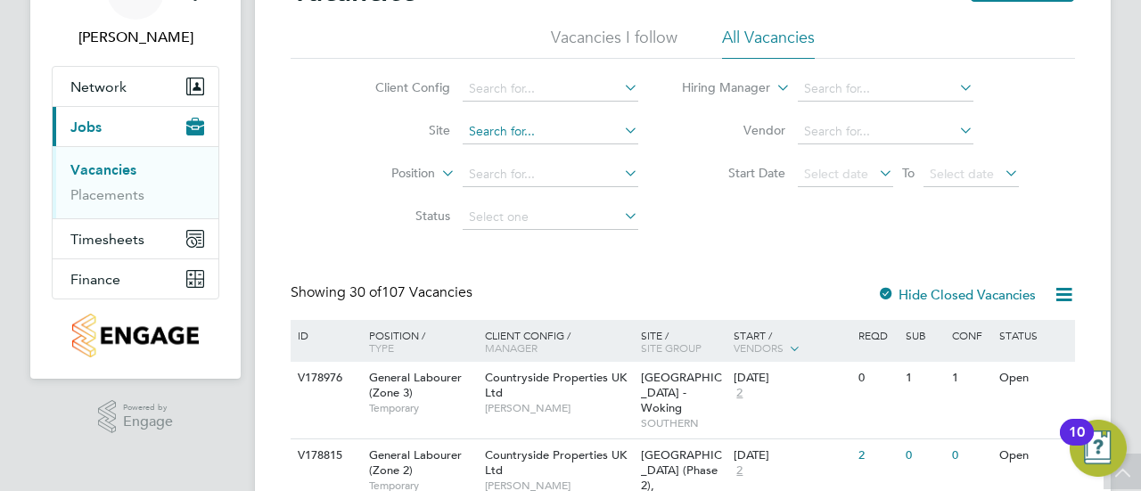
click at [513, 129] on input at bounding box center [551, 131] width 176 height 25
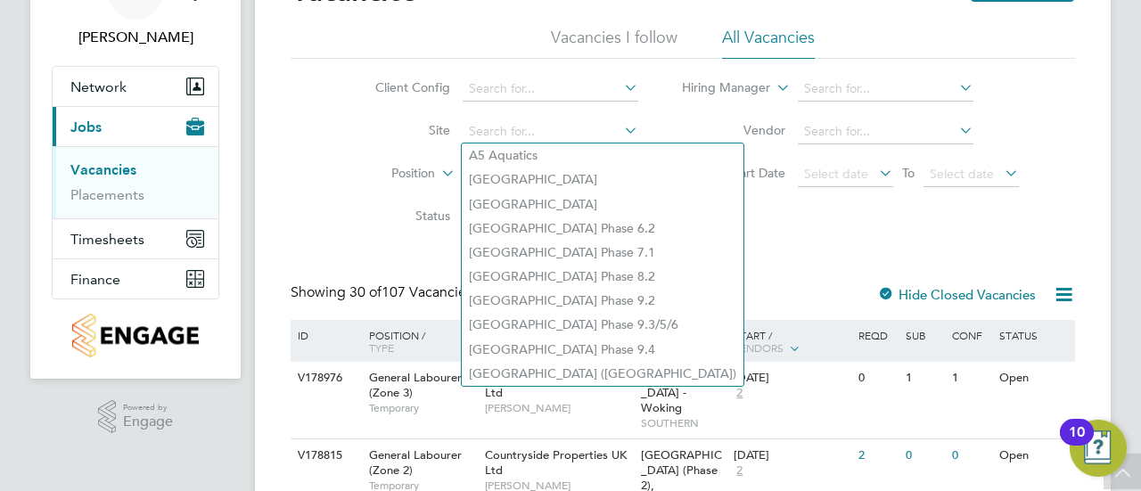
click at [559, 143] on ul "A5 Aquatics Abbotsfield Abingdon Place Acton Gardens Phase 6.2 Acton Gardens Ph…" at bounding box center [602, 265] width 283 height 244
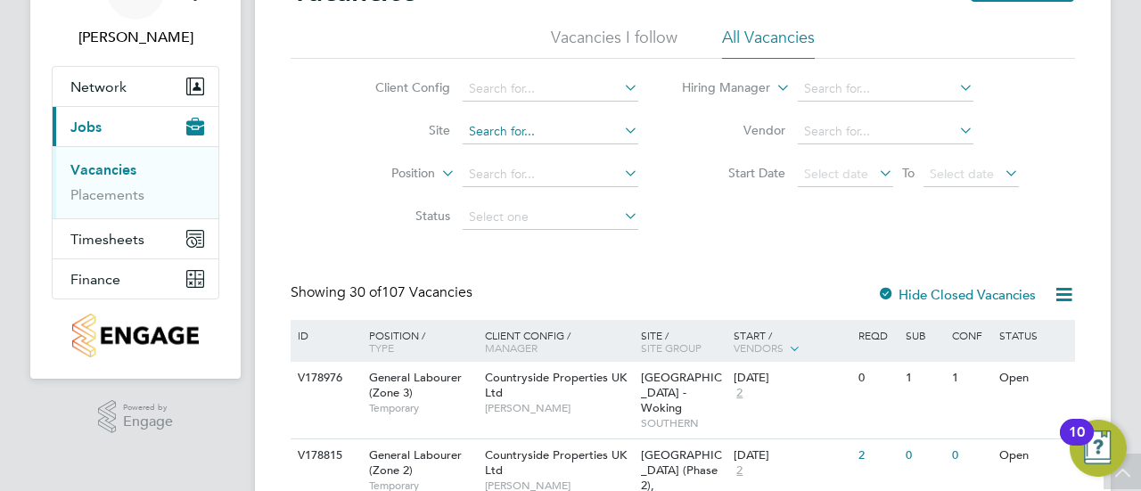
click at [545, 130] on input at bounding box center [551, 131] width 176 height 25
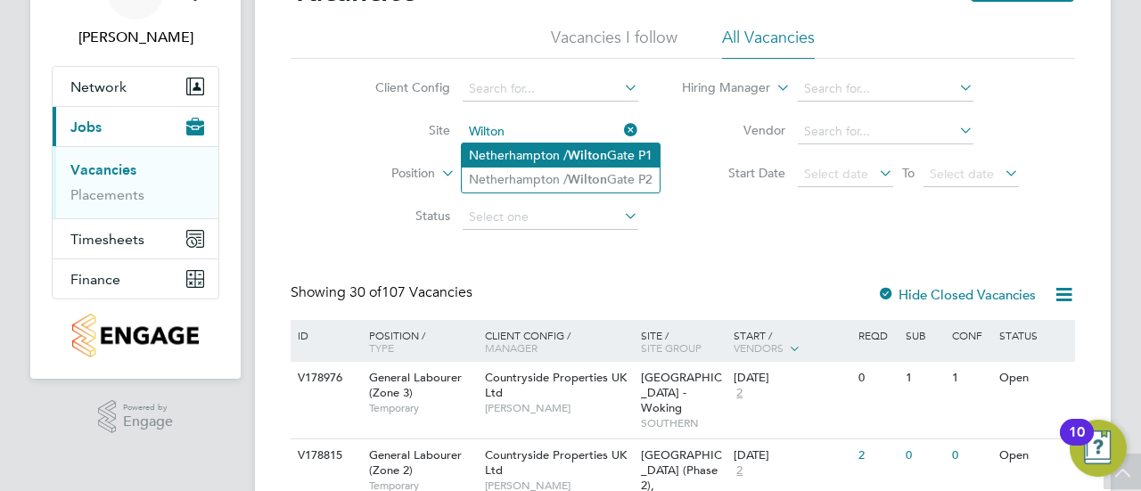
click at [562, 152] on li "Netherhampton / [GEOGRAPHIC_DATA] P1" at bounding box center [561, 155] width 198 height 24
type input "Netherhampton / [GEOGRAPHIC_DATA] P1"
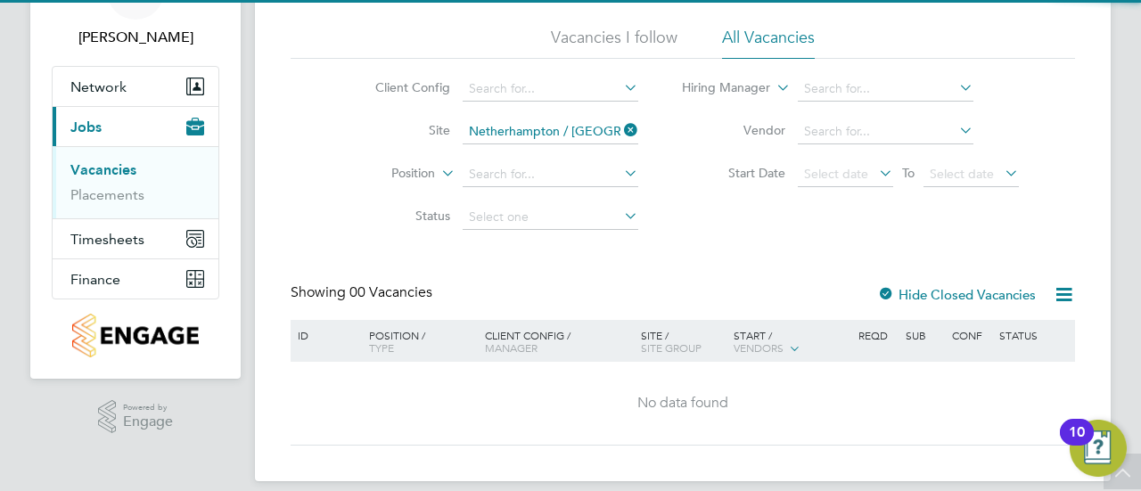
click at [724, 223] on div "Client Config Site Netherhampton / Wilton Gate P1 Position Status Hiring Manage…" at bounding box center [683, 149] width 784 height 180
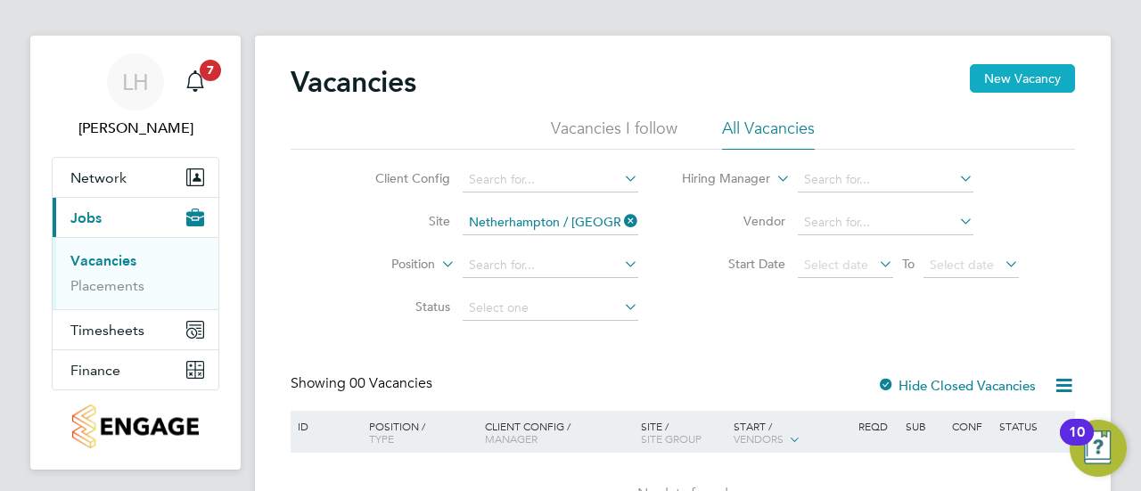
click at [1061, 83] on button "New Vacancy" at bounding box center [1022, 78] width 105 height 29
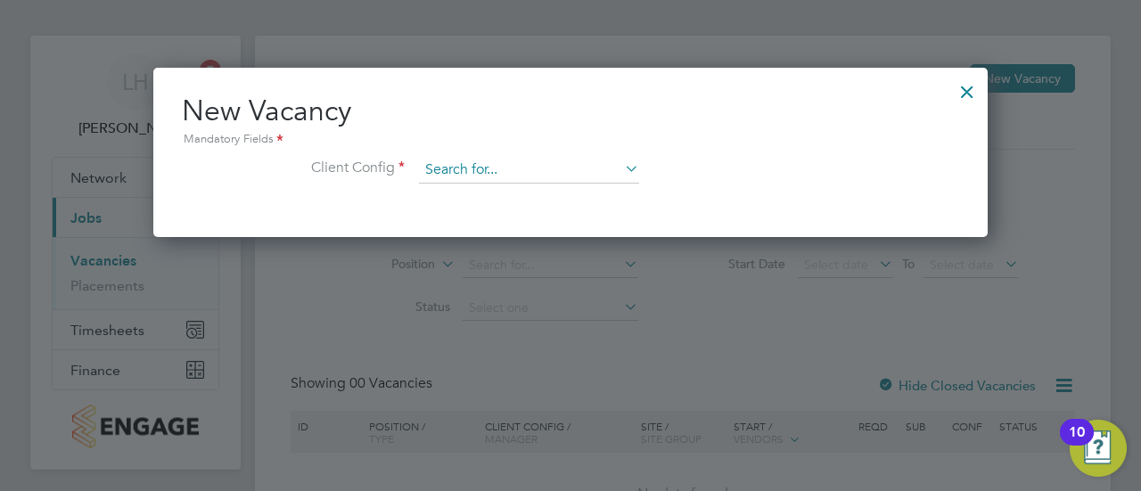
click at [536, 176] on input at bounding box center [529, 170] width 220 height 27
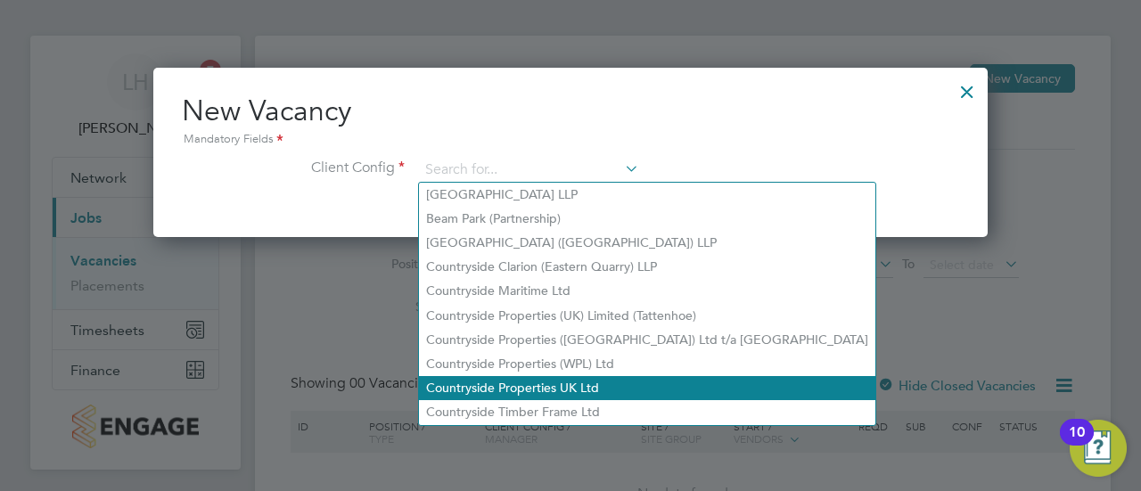
click at [601, 384] on li "Countryside Properties UK Ltd" at bounding box center [647, 388] width 456 height 24
type input "Countryside Properties UK Ltd"
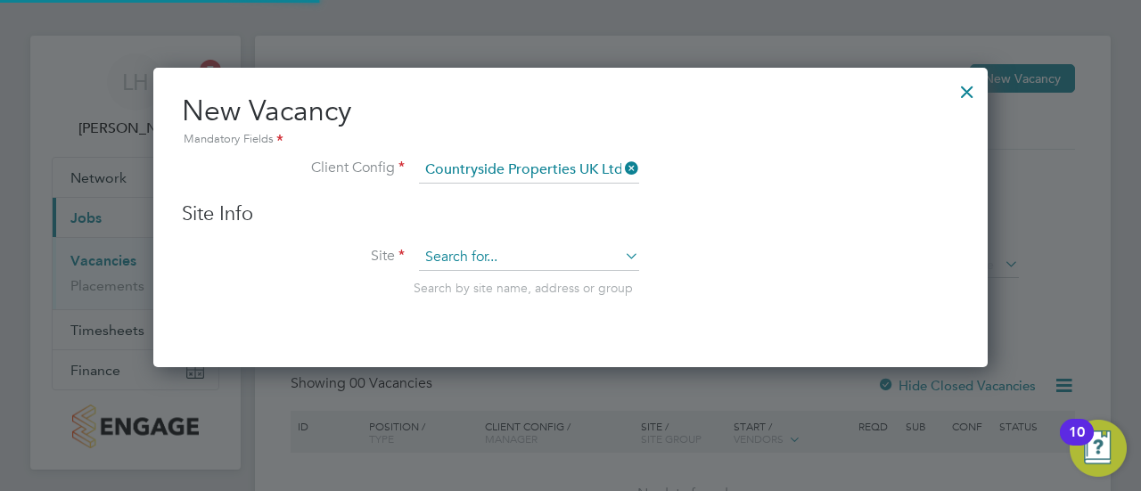
click at [563, 257] on input at bounding box center [529, 257] width 220 height 27
click at [535, 283] on b "Wilton" at bounding box center [544, 281] width 39 height 15
type input "Netherhampton / [GEOGRAPHIC_DATA] P1"
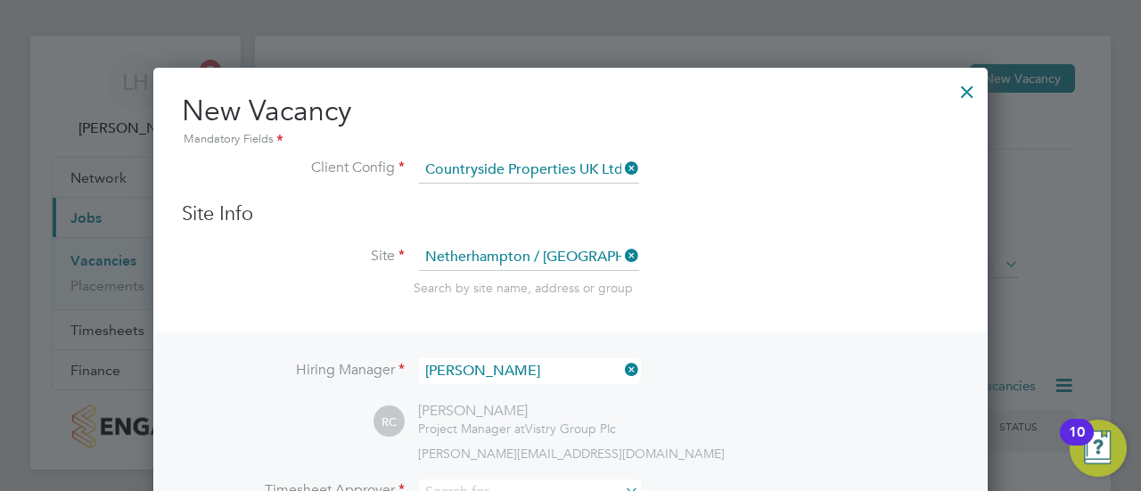
click at [777, 348] on div "Hiring Manager Richard Colborne RC Richard Colborne Project Manager at Vistry G…" at bounding box center [570, 501] width 831 height 338
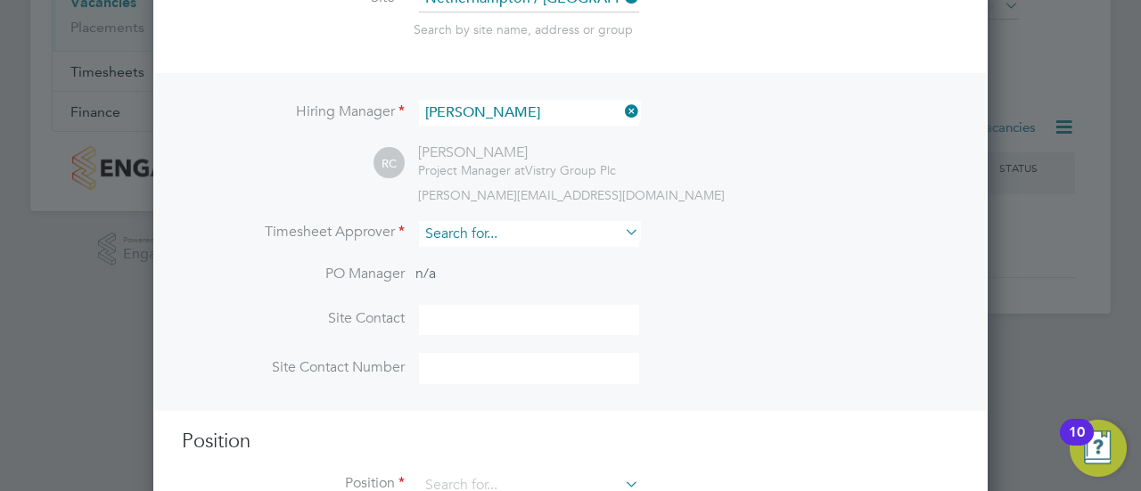
click at [524, 233] on input at bounding box center [529, 234] width 220 height 26
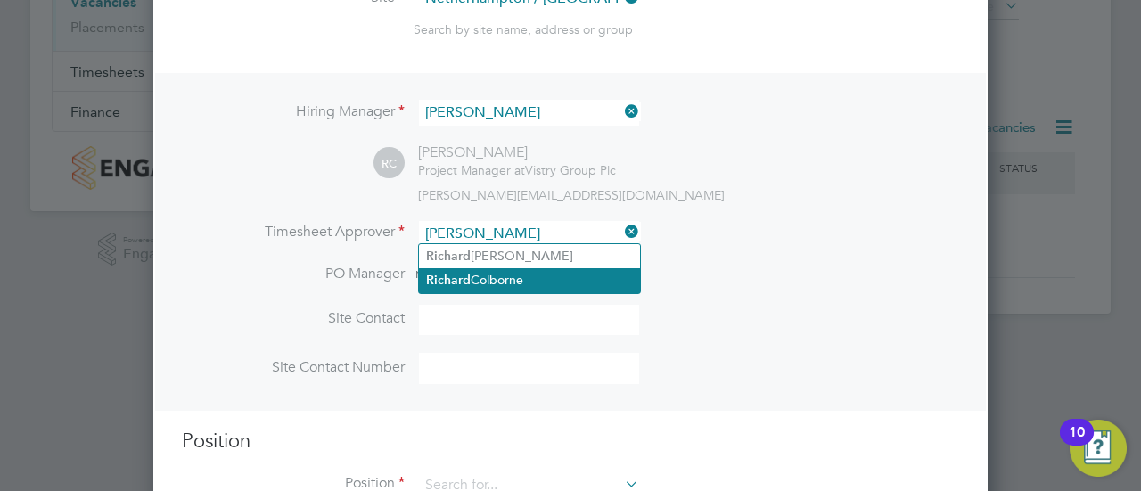
click at [535, 271] on li "Ri c hard Colborne" at bounding box center [529, 280] width 221 height 24
type input "Richard Colborne"
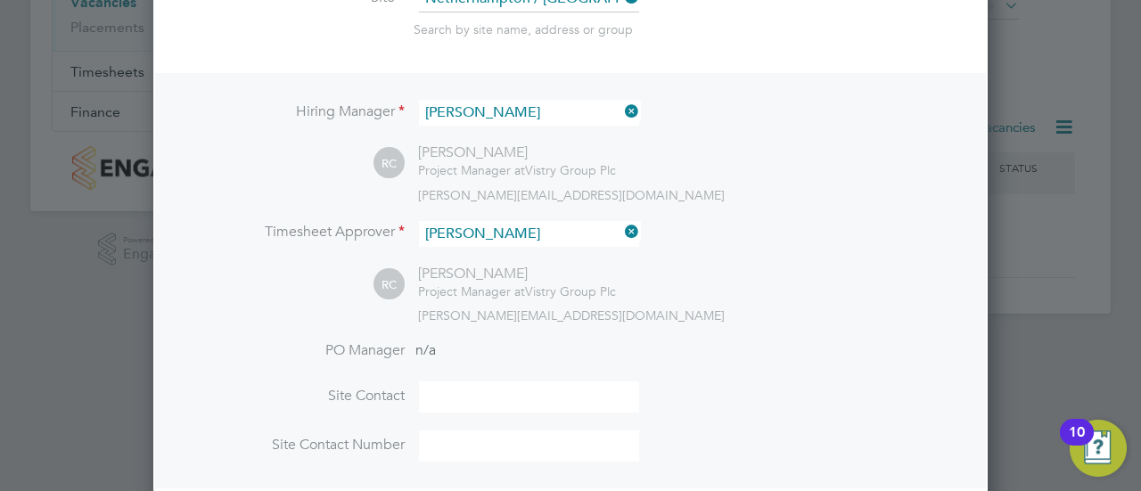
click at [665, 274] on div "RC Richard Colborne Project Manager at Vistry Group Plc richard.colborne@vistry…" at bounding box center [666, 294] width 586 height 59
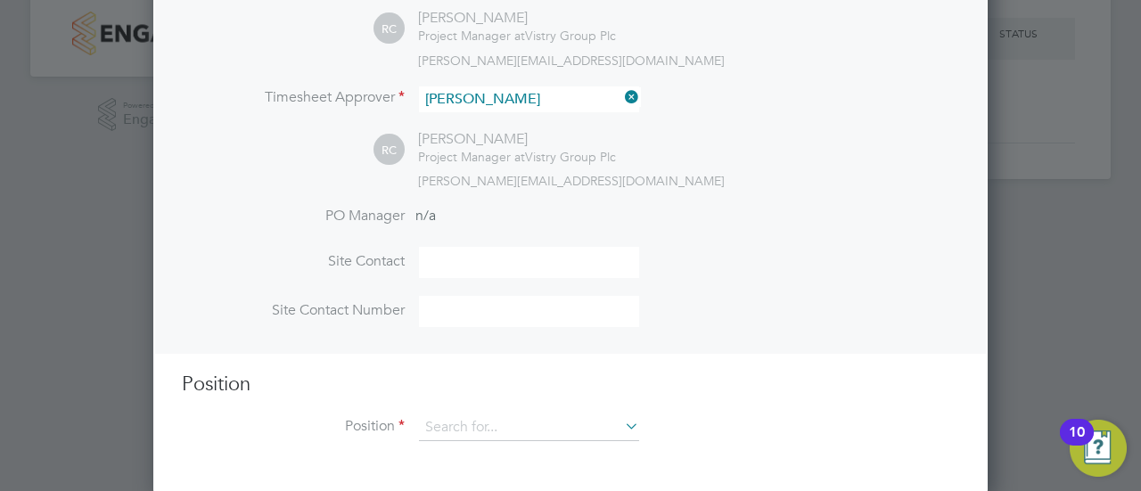
scroll to position [408, 0]
click at [501, 430] on input at bounding box center [529, 427] width 220 height 27
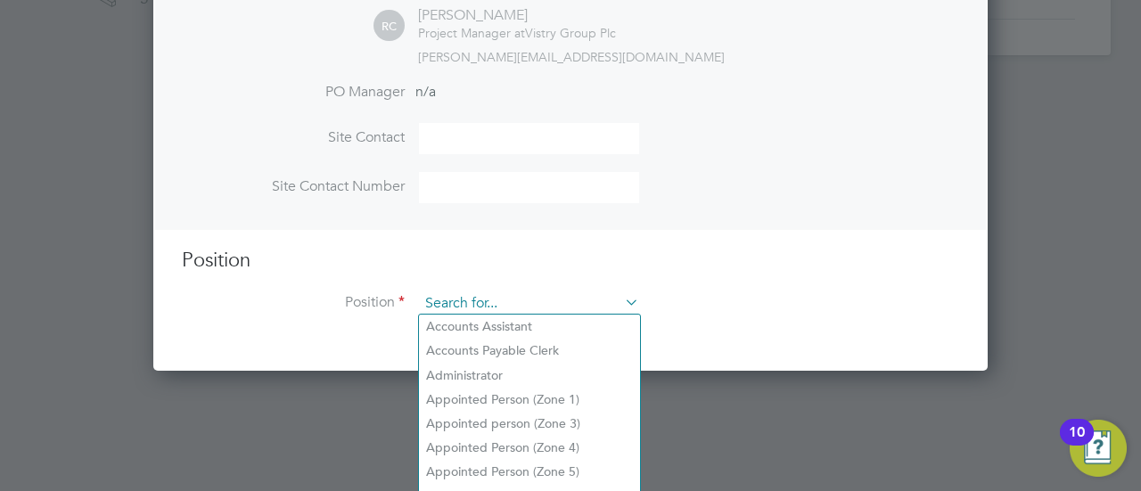
scroll to position [594, 0]
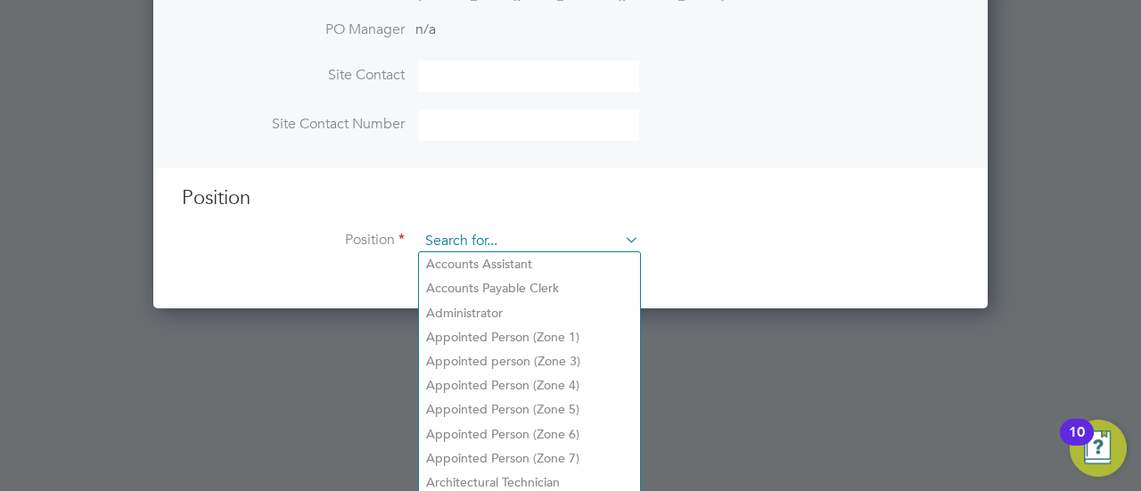
click at [499, 235] on input at bounding box center [529, 241] width 220 height 27
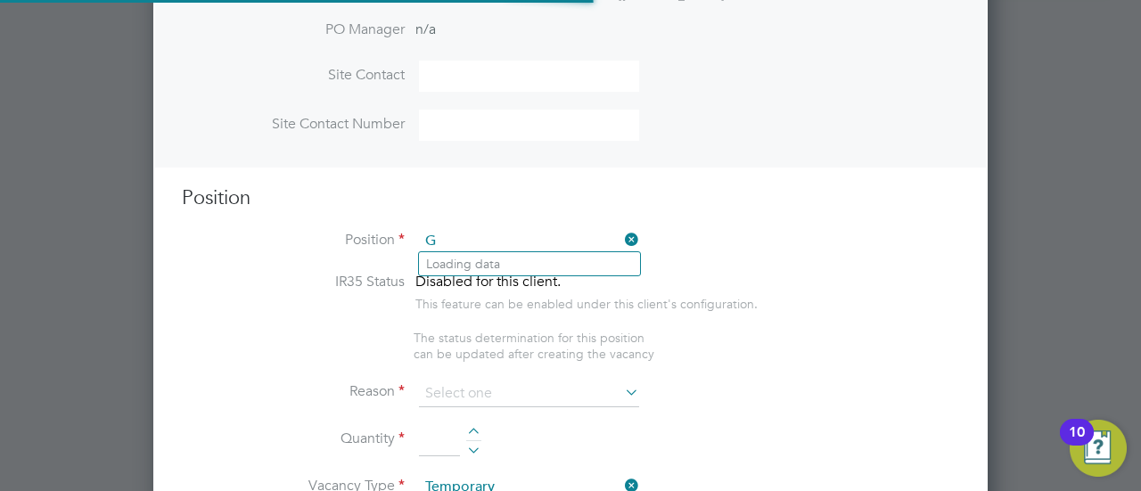
scroll to position [2556, 834]
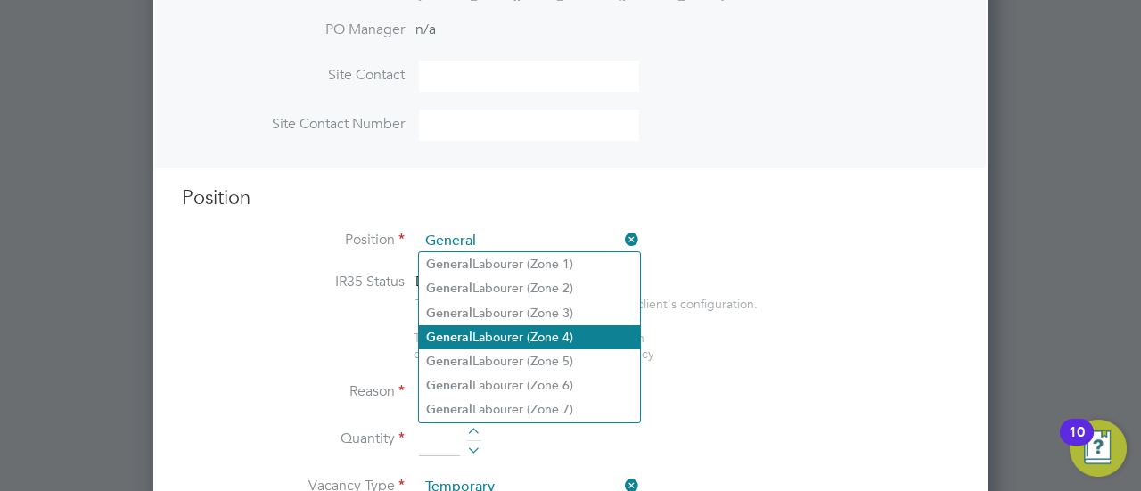
click at [588, 329] on li "General Labourer (Zone 4)" at bounding box center [529, 337] width 221 height 24
type input "General Labourer (Zone 4)"
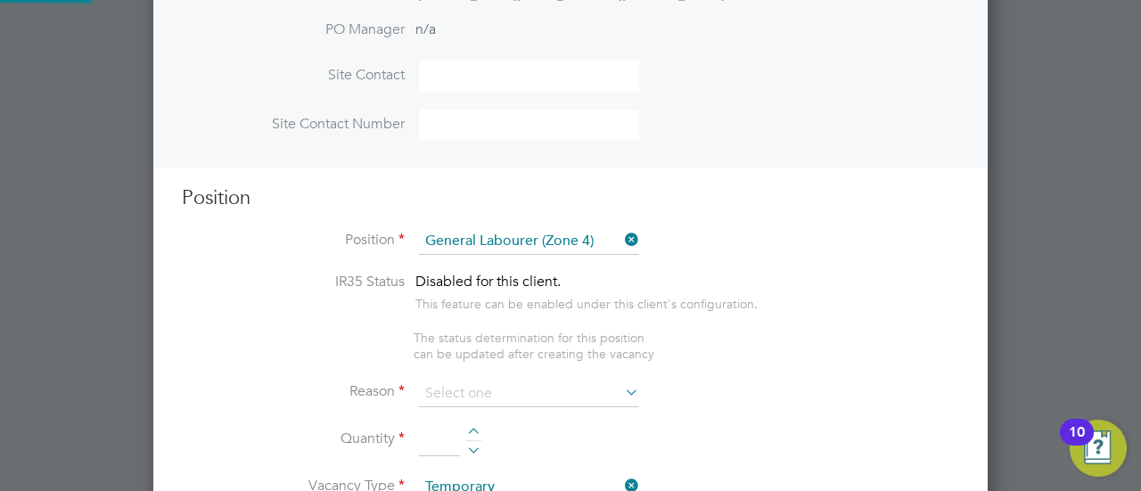
type textarea "- General site labouring duties - Supporting the trades on site - Moving materi…"
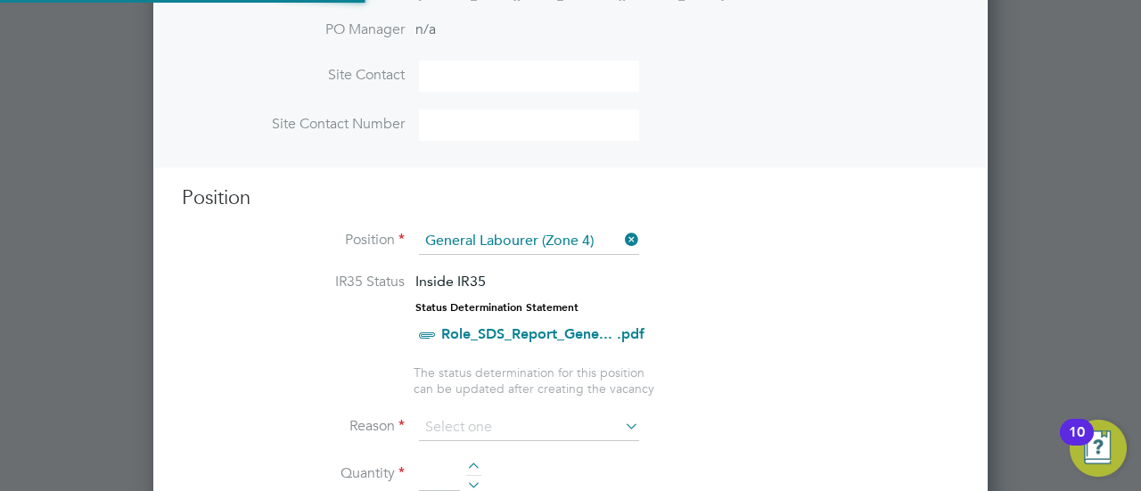
scroll to position [53, 93]
click at [841, 350] on li "IR35 Status Inside IR35 Status Determination Statement Role_SDS_Report_Gene... …" at bounding box center [570, 318] width 777 height 91
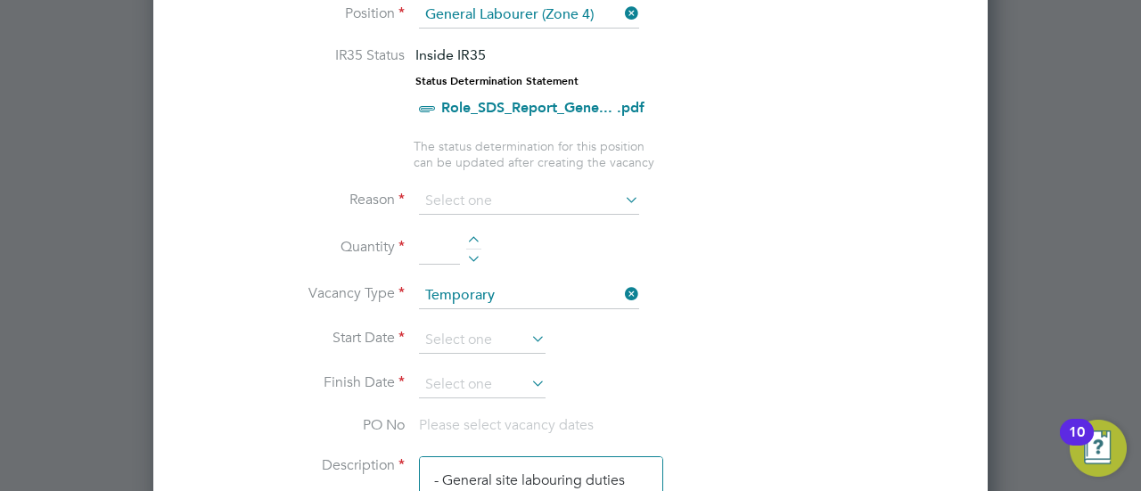
scroll to position [822, 0]
click at [530, 187] on input at bounding box center [529, 199] width 220 height 27
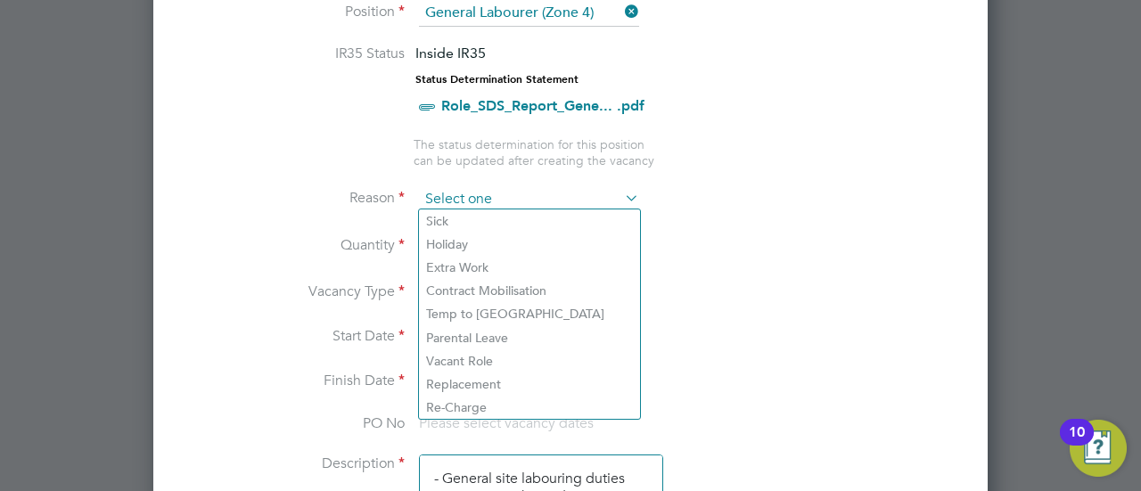
click at [524, 200] on input at bounding box center [529, 199] width 220 height 27
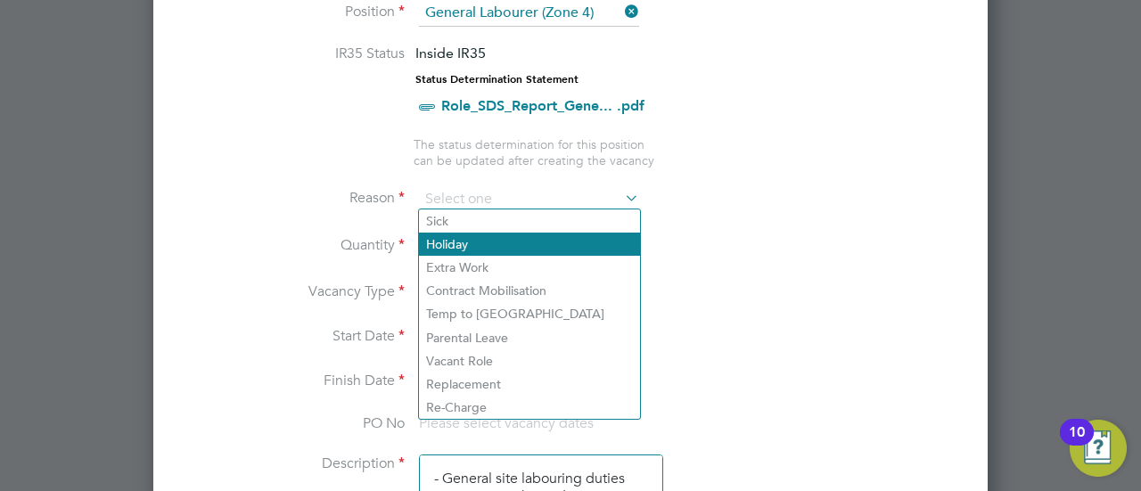
click at [463, 238] on li "Holiday" at bounding box center [529, 244] width 221 height 23
type input "Holiday"
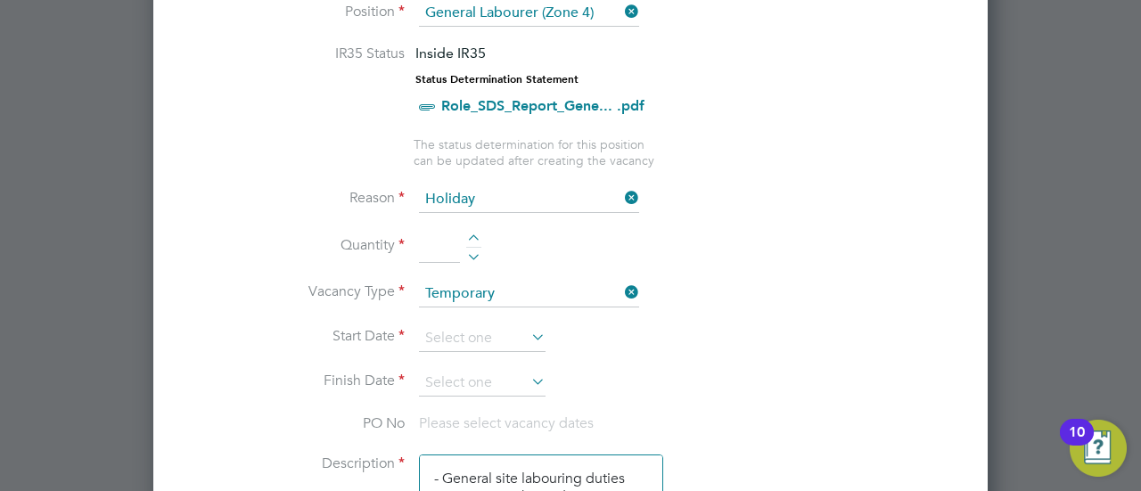
click at [479, 236] on div at bounding box center [473, 240] width 15 height 12
type input "1"
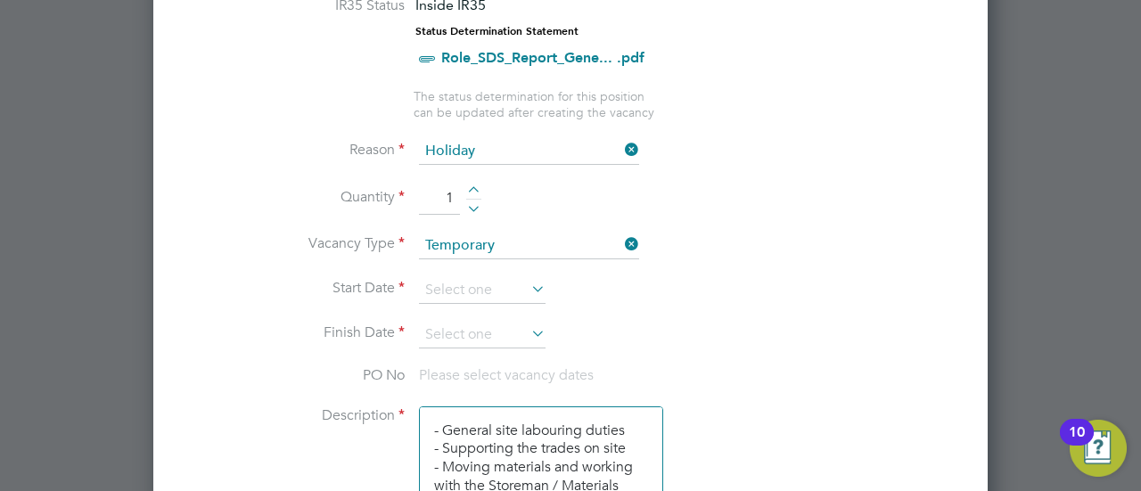
scroll to position [886, 0]
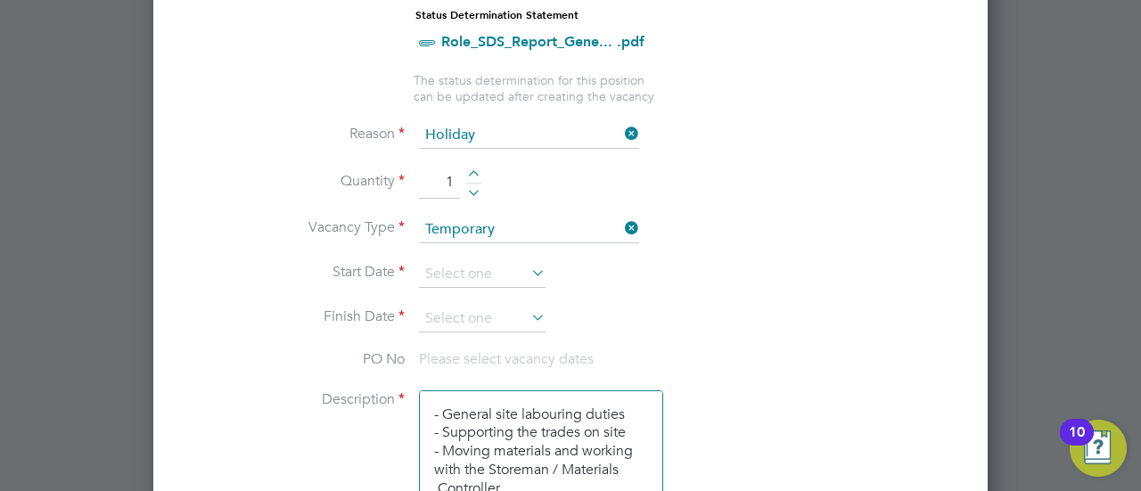
click at [528, 274] on icon at bounding box center [528, 272] width 0 height 25
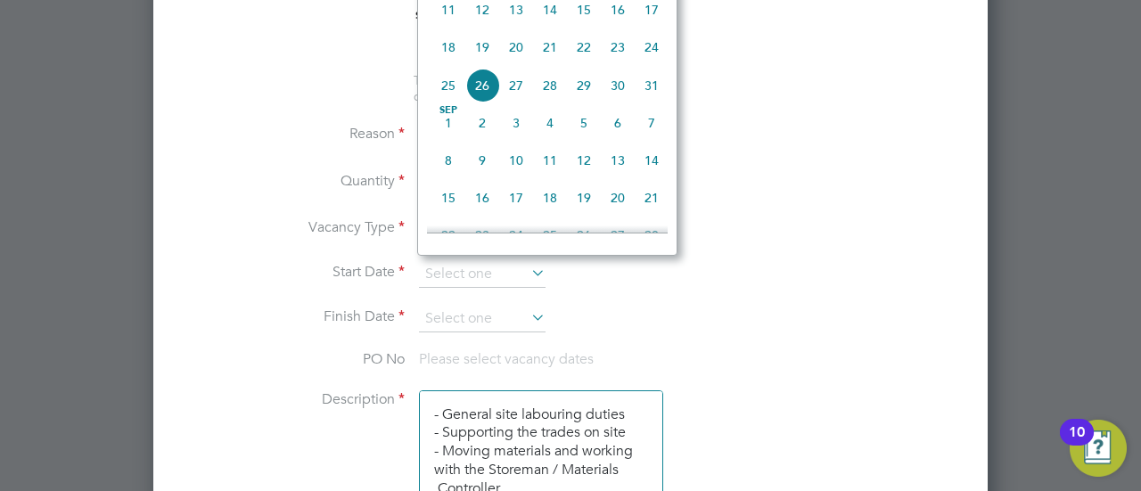
scroll to position [663, 0]
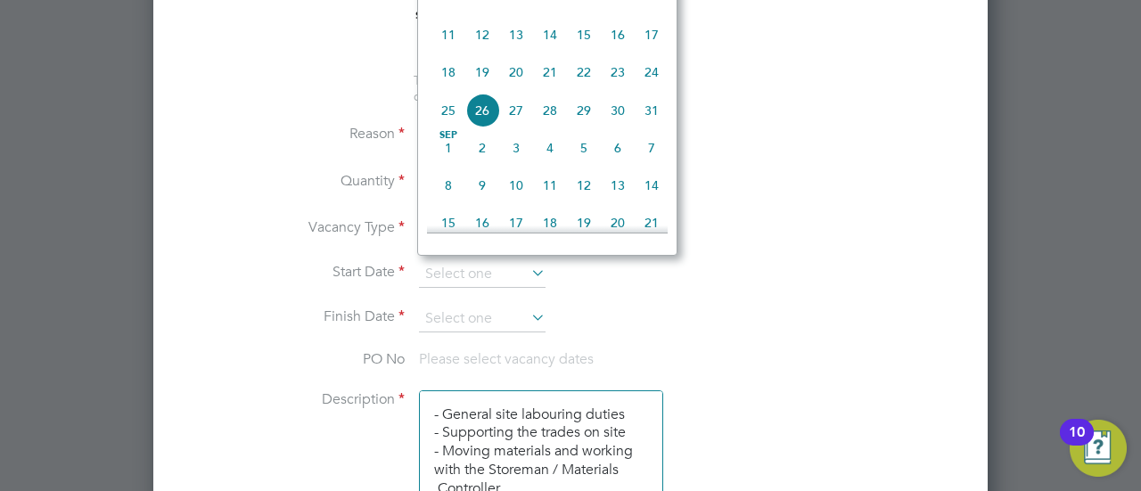
click at [458, 118] on span "25" at bounding box center [448, 111] width 34 height 34
type input "25 Aug 2025"
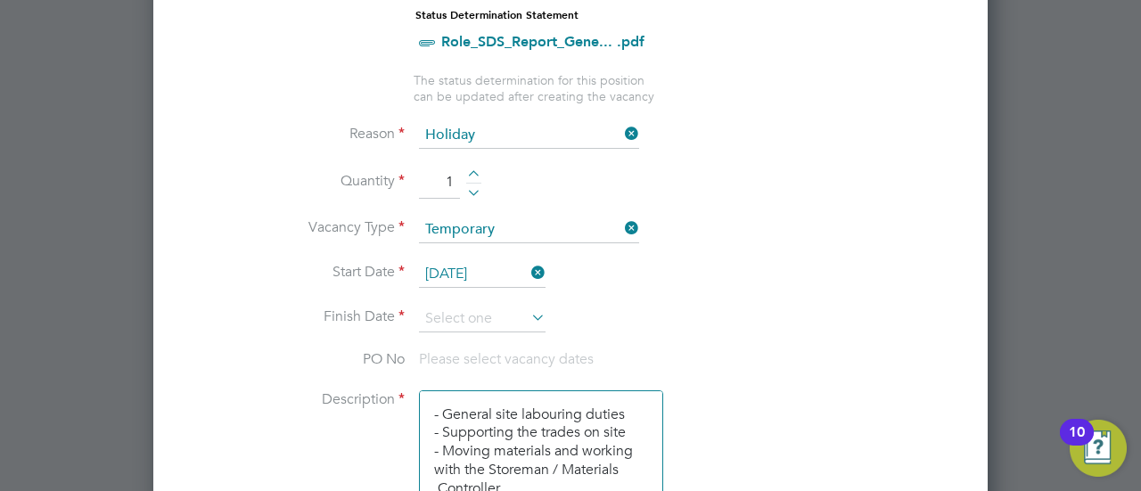
click at [793, 217] on li "Vacancy Type Temporary" at bounding box center [570, 239] width 777 height 45
click at [510, 306] on input at bounding box center [482, 319] width 127 height 27
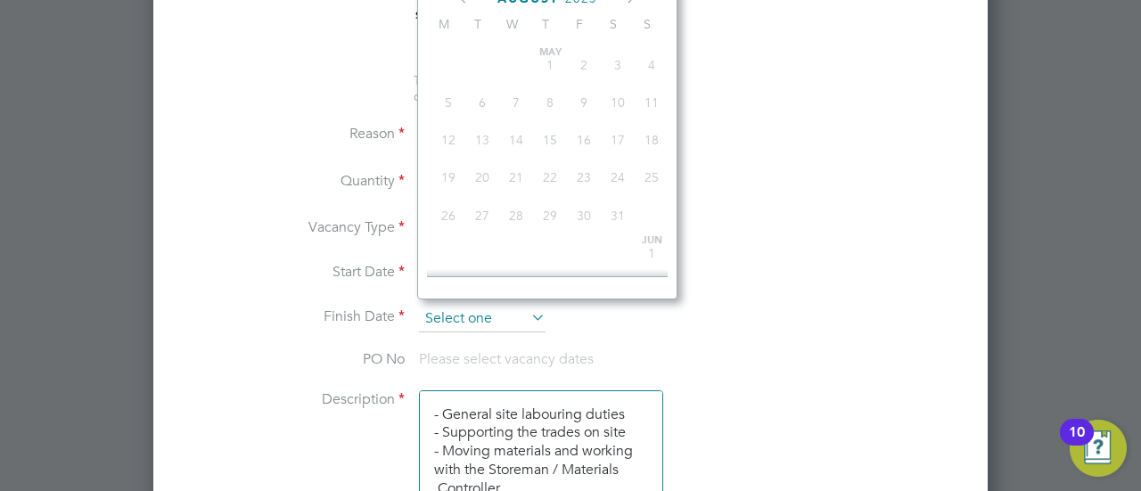
scroll to position [688, 0]
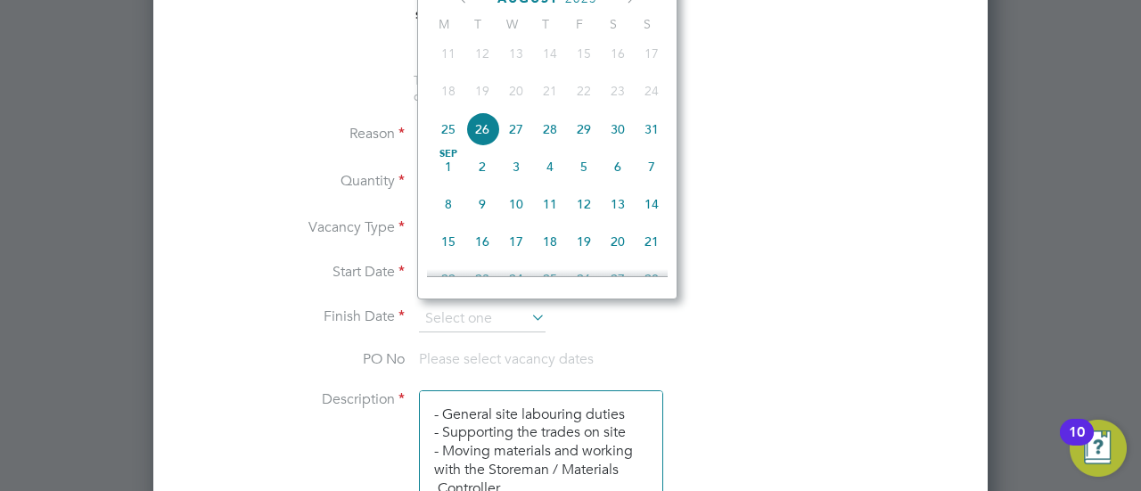
click at [453, 139] on span "25" at bounding box center [448, 129] width 34 height 34
type input "25 Aug 2025"
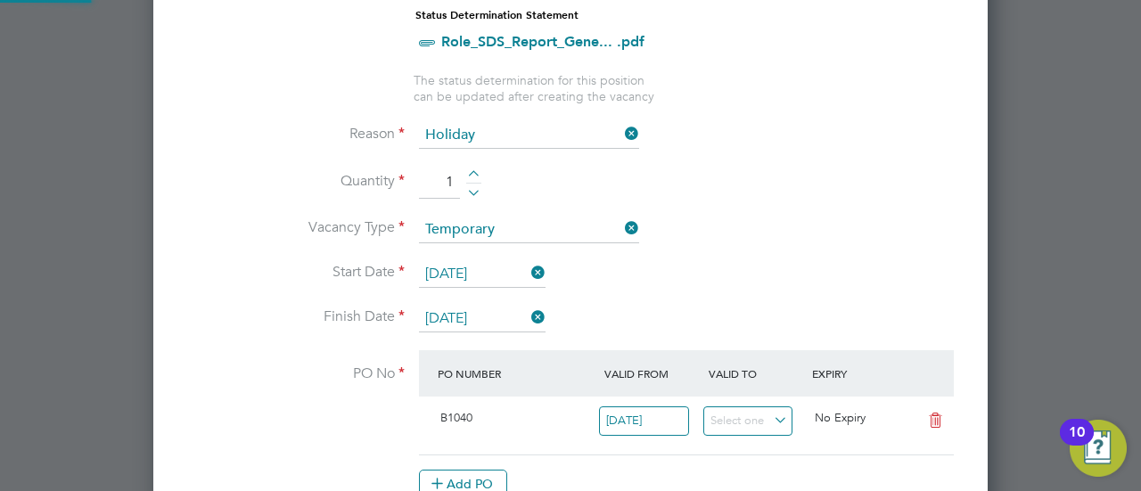
scroll to position [30, 168]
click at [708, 306] on li "Finish Date 25 Aug 2025" at bounding box center [570, 328] width 777 height 45
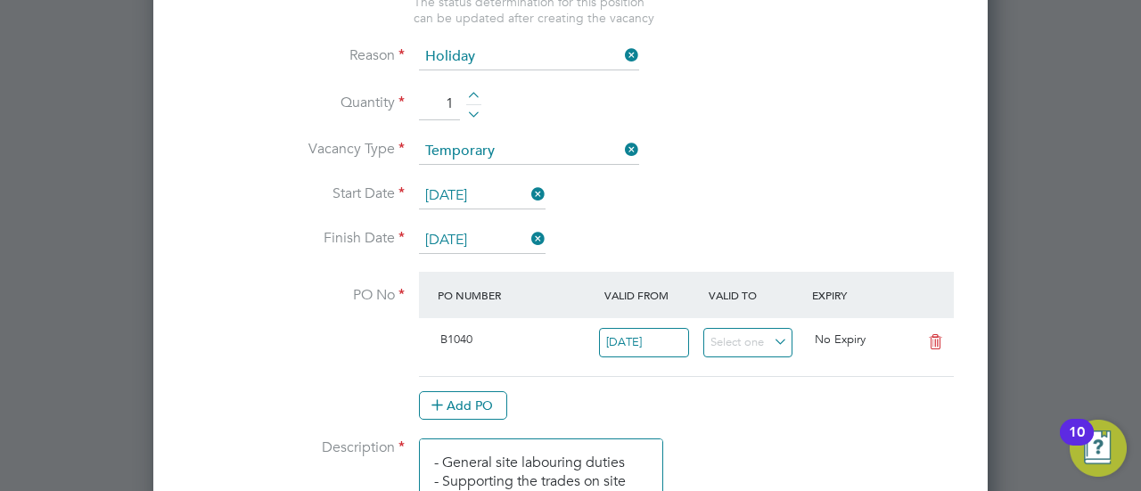
scroll to position [968, 0]
click at [938, 332] on icon at bounding box center [935, 339] width 22 height 14
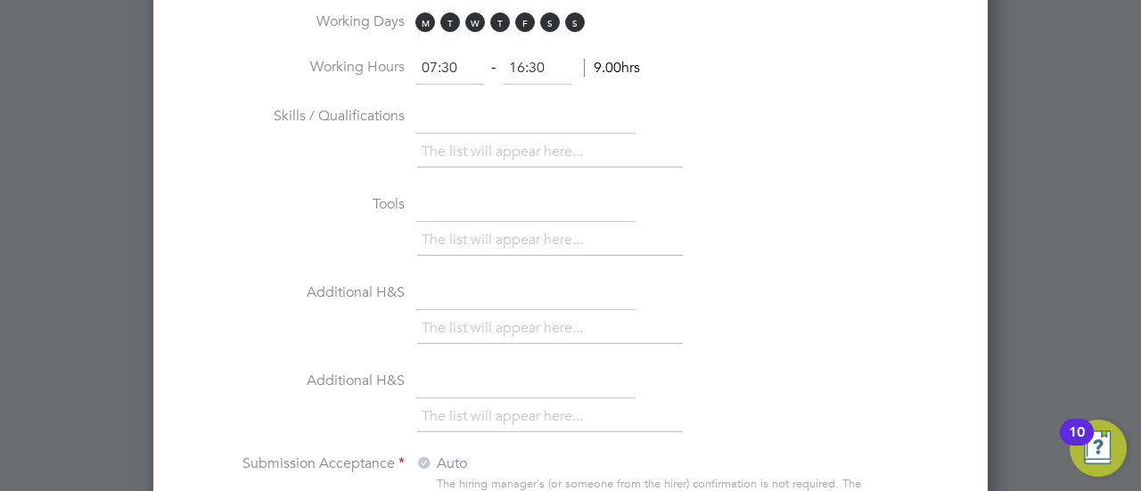
scroll to position [1554, 0]
click at [436, 58] on input "07:30" at bounding box center [449, 67] width 69 height 32
type input "08:30"
click at [722, 102] on li "Skills / Qualifications The list will appear here..." at bounding box center [570, 145] width 777 height 88
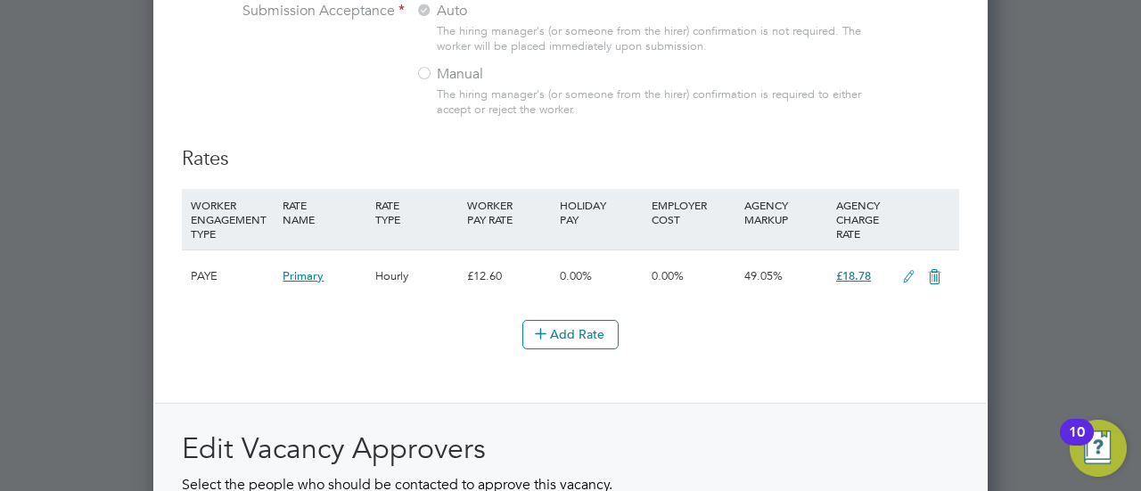
scroll to position [2005, 0]
click at [854, 430] on h2 "Edit Vacancy Approvers" at bounding box center [570, 448] width 777 height 37
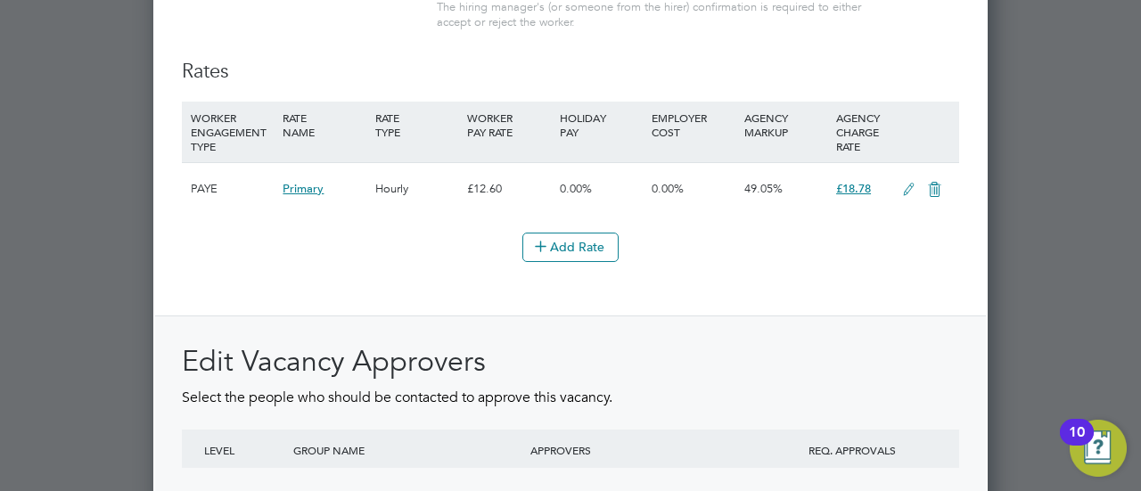
scroll to position [2099, 0]
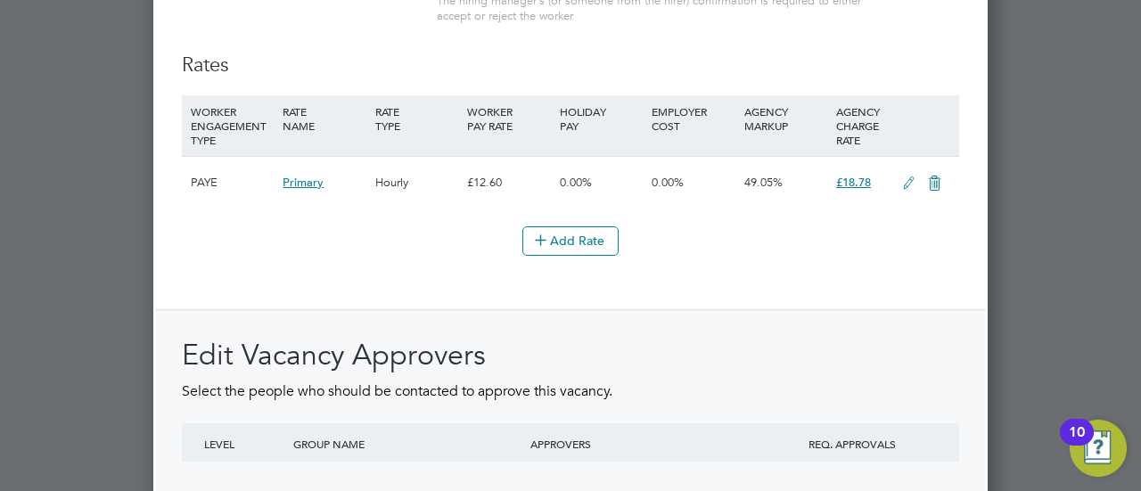
click at [783, 233] on div "Add Rate" at bounding box center [570, 240] width 777 height 29
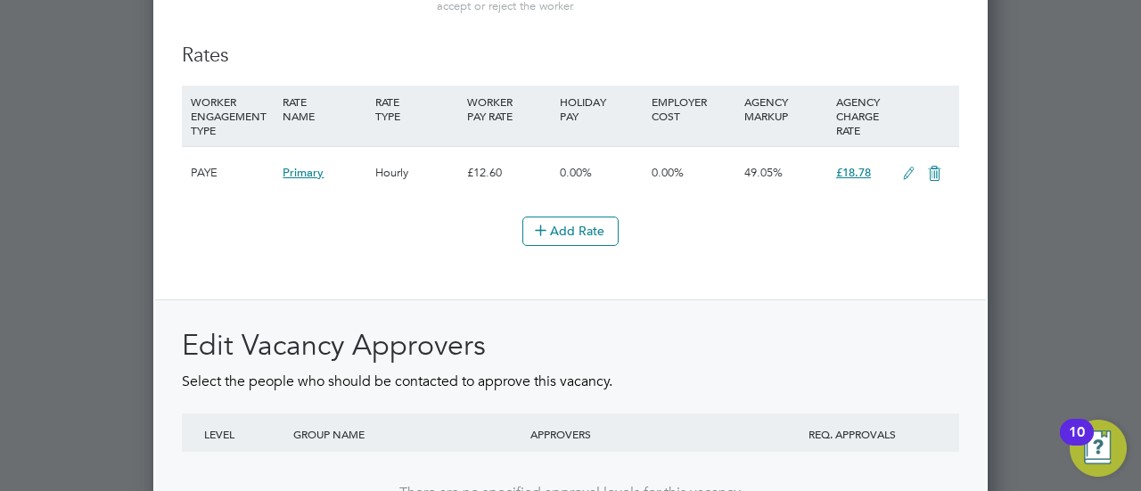
scroll to position [2300, 0]
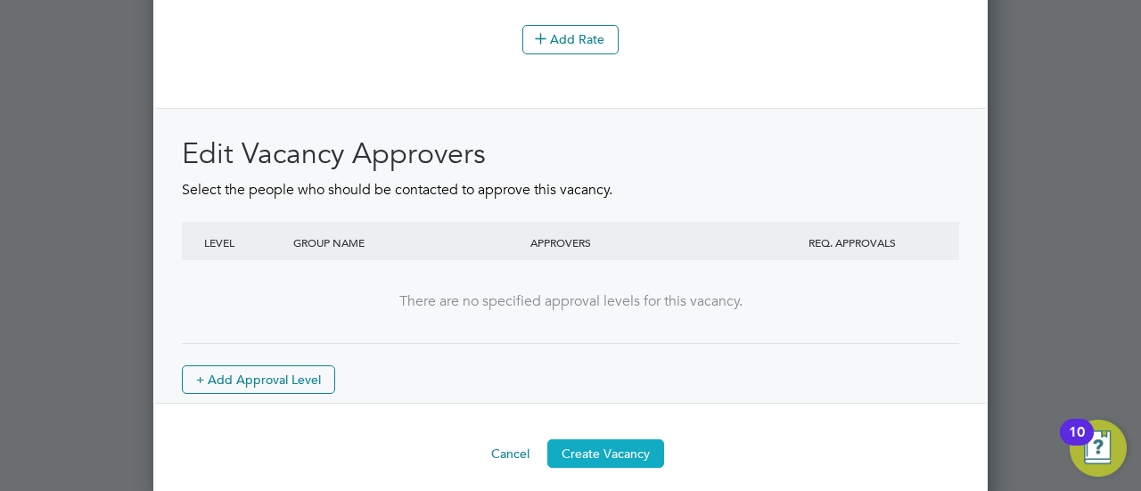
click at [615, 439] on button "Create Vacancy" at bounding box center [605, 453] width 117 height 29
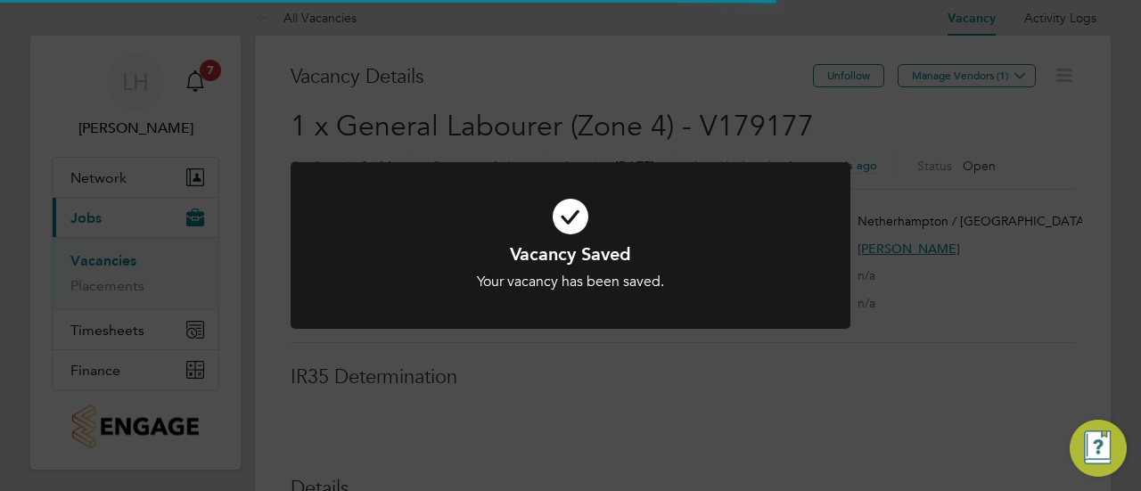
scroll to position [53, 125]
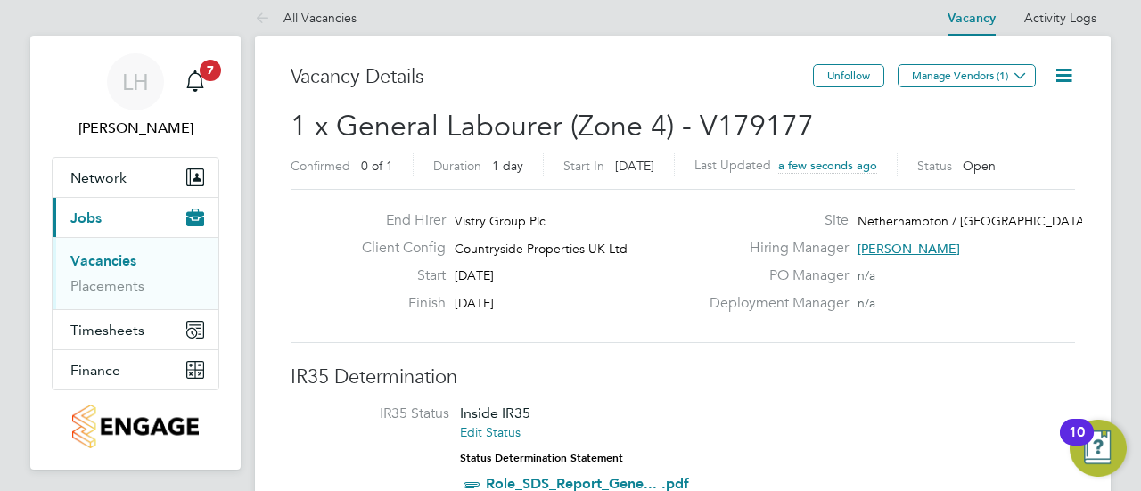
click at [749, 381] on h3 "IR35 Determination" at bounding box center [683, 378] width 784 height 26
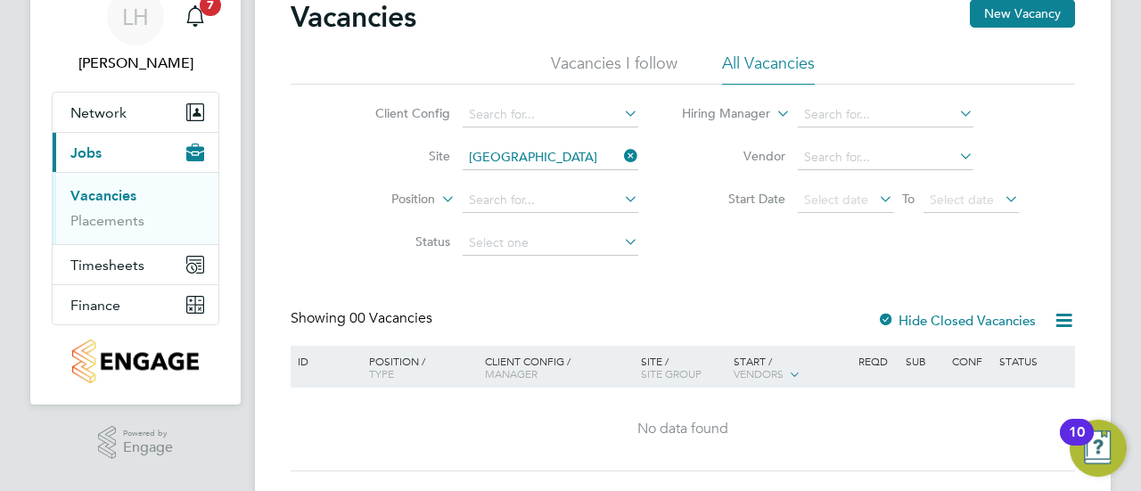
scroll to position [80, 0]
click at [620, 152] on icon at bounding box center [620, 155] width 0 height 25
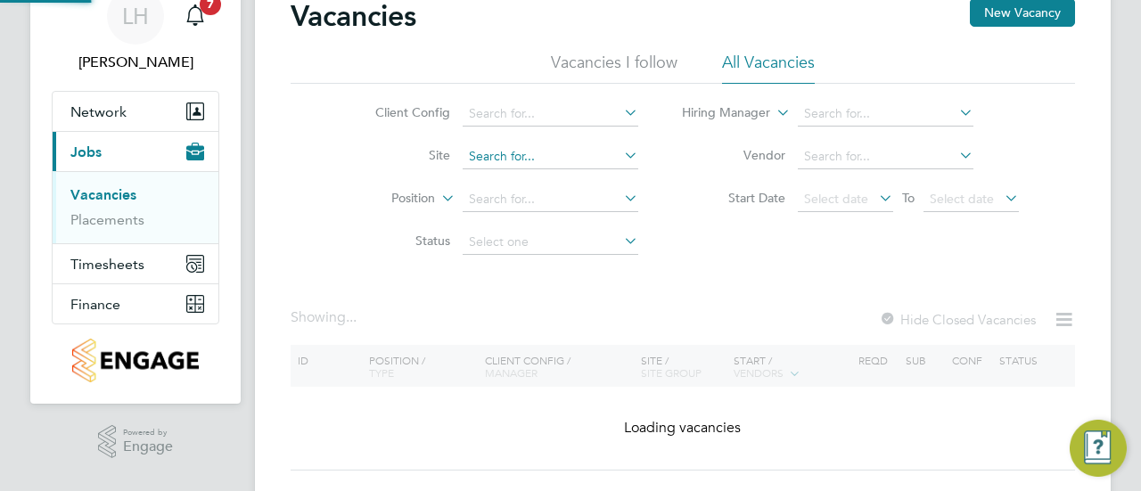
click at [539, 147] on input at bounding box center [551, 156] width 176 height 25
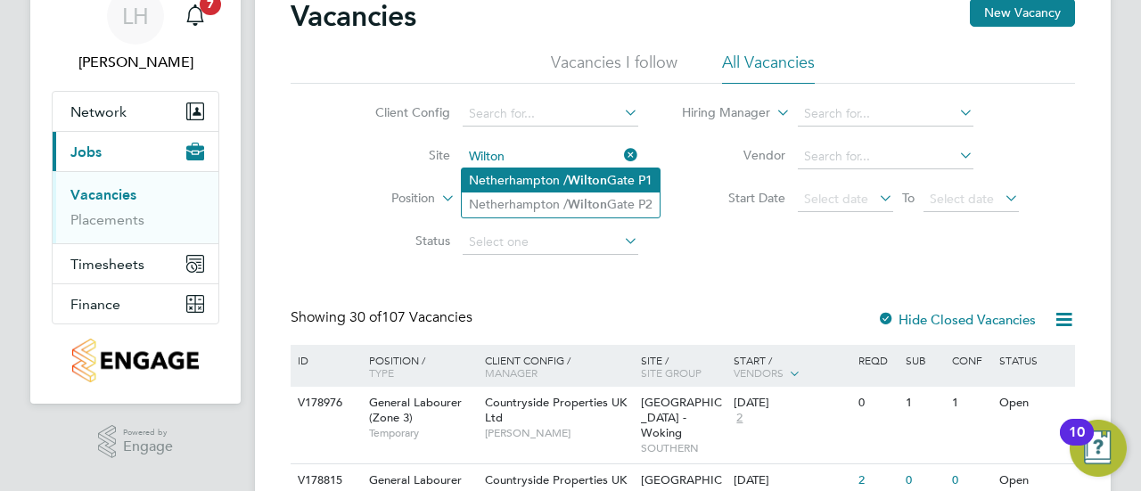
click at [551, 180] on li "Netherhampton / [GEOGRAPHIC_DATA] P1" at bounding box center [561, 180] width 198 height 24
type input "Netherhampton / [GEOGRAPHIC_DATA] P1"
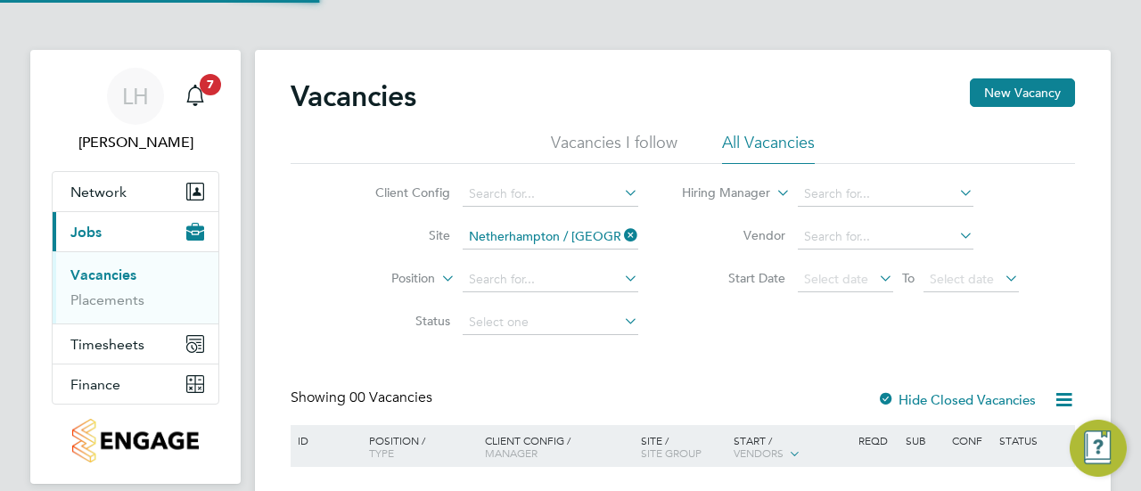
click at [700, 289] on li "Start Date Select date To Select date" at bounding box center [850, 279] width 381 height 43
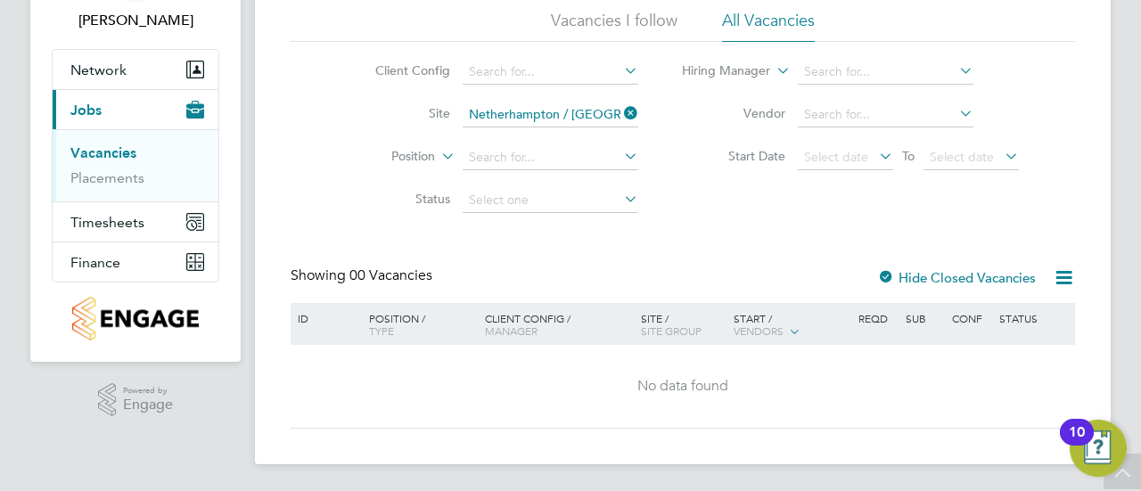
scroll to position [104, 0]
